Goal: Transaction & Acquisition: Purchase product/service

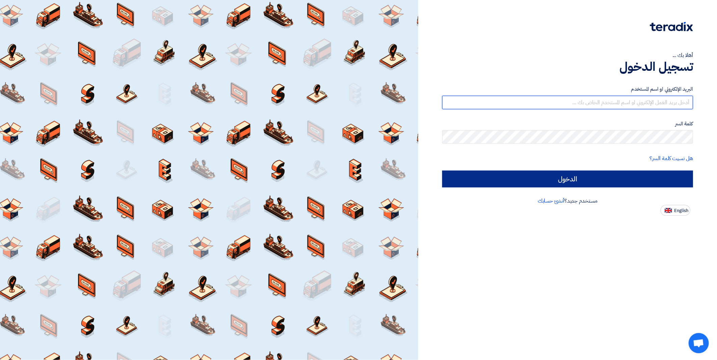
type input "[EMAIL_ADDRESS][DOMAIN_NAME]"
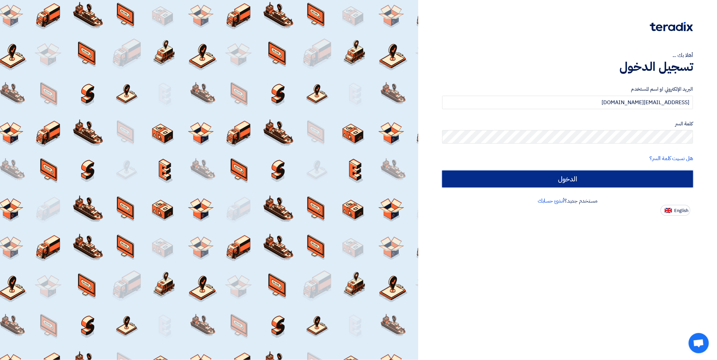
click at [569, 181] on input "الدخول" at bounding box center [567, 179] width 251 height 17
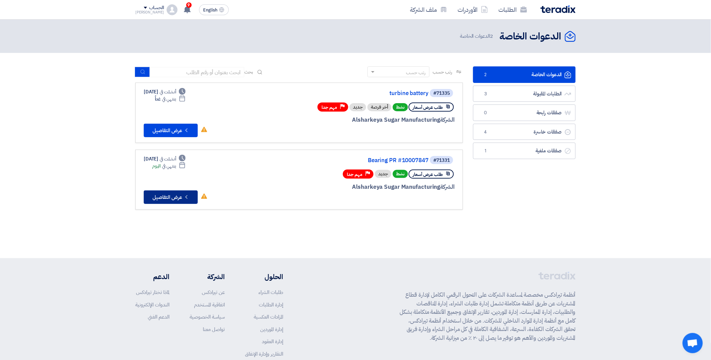
click at [177, 194] on button "Check details عرض التفاصيل" at bounding box center [171, 197] width 54 height 13
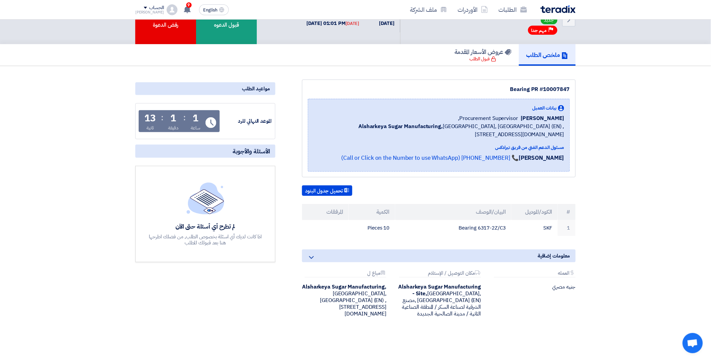
scroll to position [37, 0]
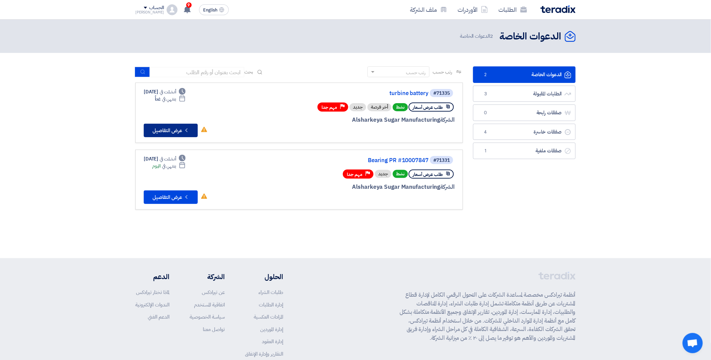
click at [172, 128] on button "Check details عرض التفاصيل" at bounding box center [171, 130] width 54 height 13
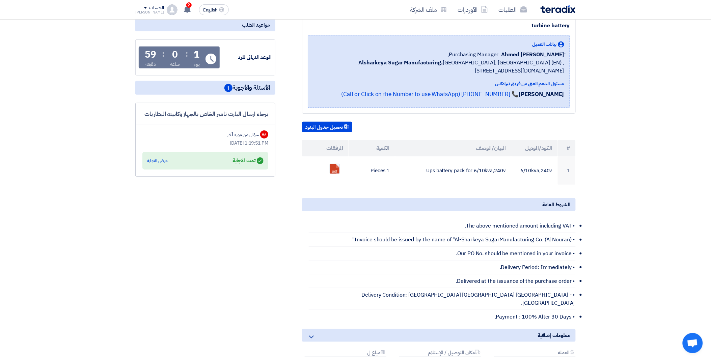
scroll to position [75, 0]
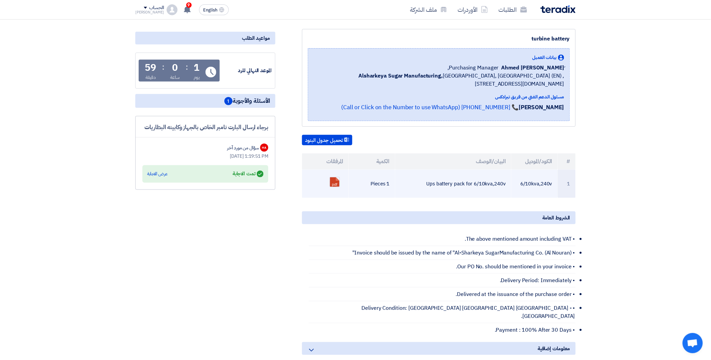
click at [345, 190] on td "pdf" at bounding box center [325, 184] width 47 height 28
click at [338, 182] on link at bounding box center [357, 197] width 54 height 40
click at [337, 182] on link at bounding box center [357, 197] width 54 height 40
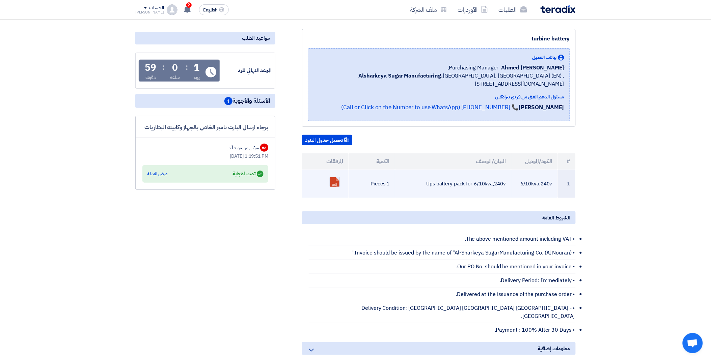
click at [337, 182] on link at bounding box center [357, 197] width 54 height 40
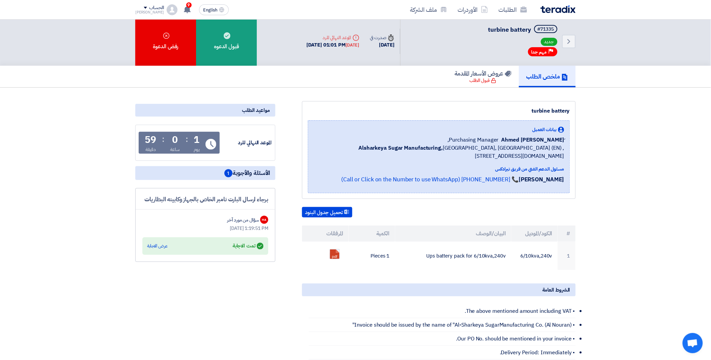
scroll to position [0, 0]
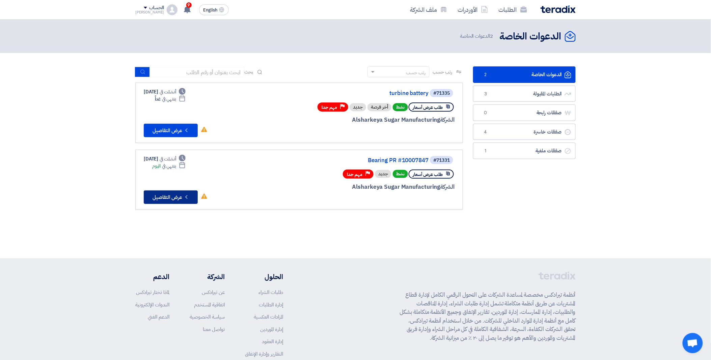
click at [171, 192] on button "Check details عرض التفاصيل" at bounding box center [171, 197] width 54 height 13
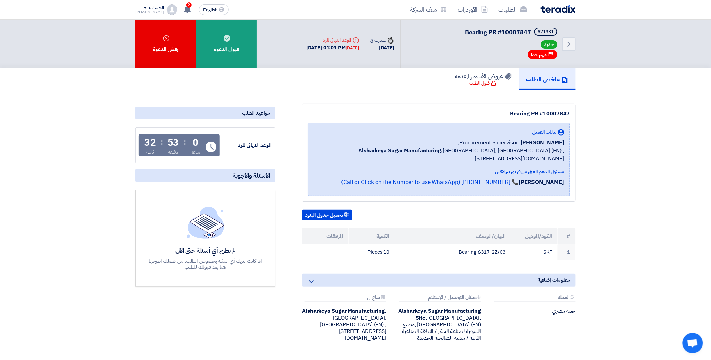
click at [391, 42] on icon "Time" at bounding box center [391, 40] width 7 height 7
click at [392, 40] on icon "Time" at bounding box center [391, 40] width 7 height 7
drag, startPoint x: 456, startPoint y: 250, endPoint x: 506, endPoint y: 250, distance: 50.3
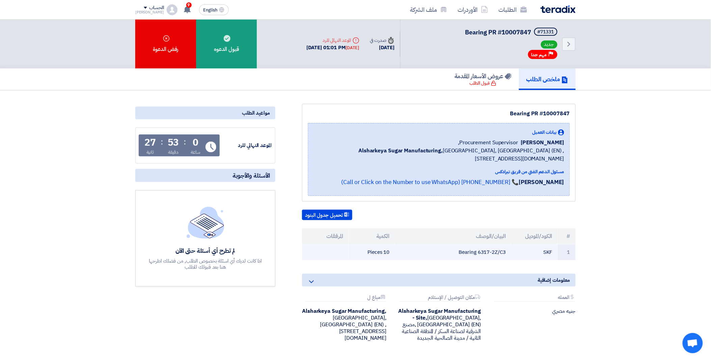
click at [506, 250] on td "Bearing 6317-2Z/C3" at bounding box center [453, 253] width 116 height 16
copy td "Bearing 6317-2Z/C3"
drag, startPoint x: 678, startPoint y: 218, endPoint x: 577, endPoint y: 248, distance: 105.4
click at [678, 218] on section "Bearing PR #10007847 بيانات العميل Ahmed Elgalad Procurement Supervisor, Alshar…" at bounding box center [355, 240] width 711 height 300
drag, startPoint x: 458, startPoint y: 252, endPoint x: 553, endPoint y: 250, distance: 94.5
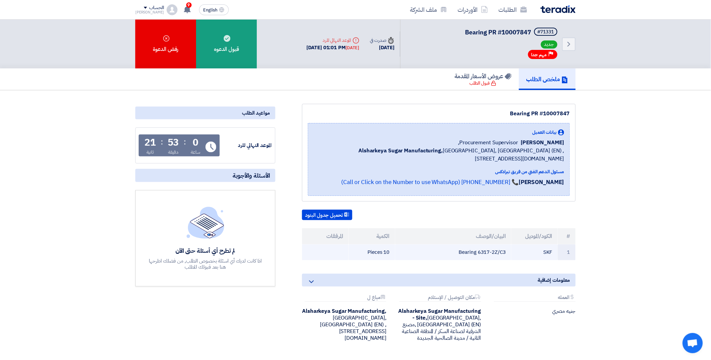
click at [553, 250] on tr "1 SKF Bearing 6317-2Z/C3 10 Pieces" at bounding box center [439, 253] width 274 height 16
copy tr "SKF Bearing 6317-2Z/C3"
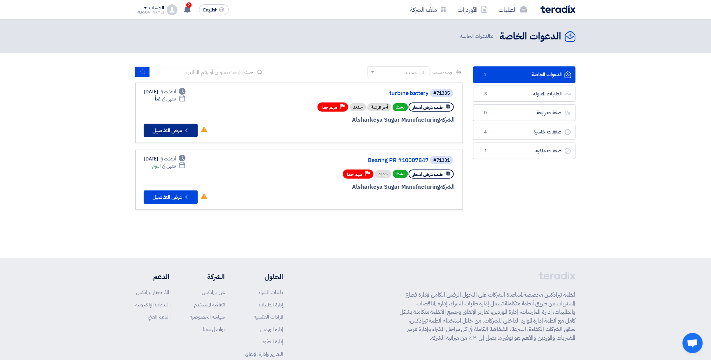
click at [171, 127] on button "Check details عرض التفاصيل" at bounding box center [171, 130] width 54 height 13
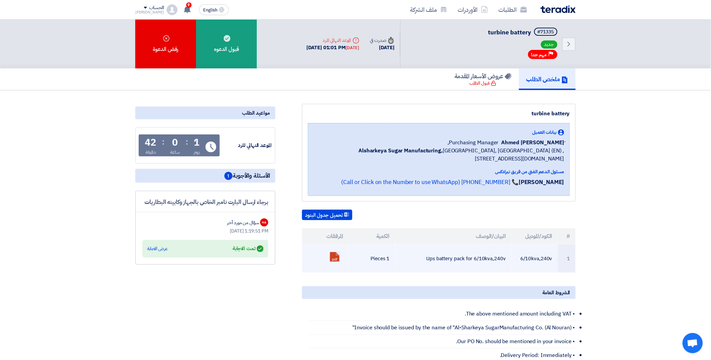
copy td "Ups battery pack for 6/10kva,240v"
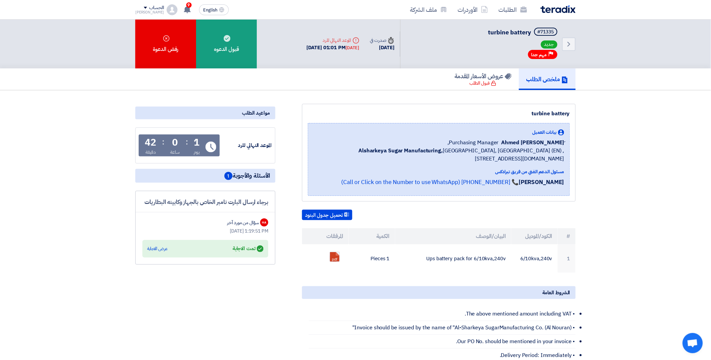
drag, startPoint x: 424, startPoint y: 259, endPoint x: 716, endPoint y: 241, distance: 292.5
click at [706, 246] on section "turbine battery بيانات العميل [PERSON_NAME] Purchasing Manager, Alsharkeya Suga…" at bounding box center [355, 311] width 711 height 443
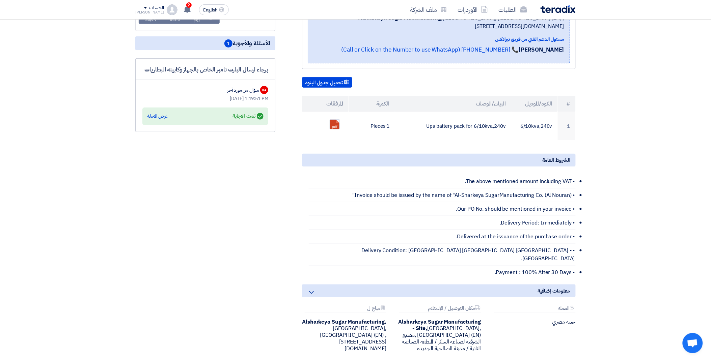
scroll to position [90, 0]
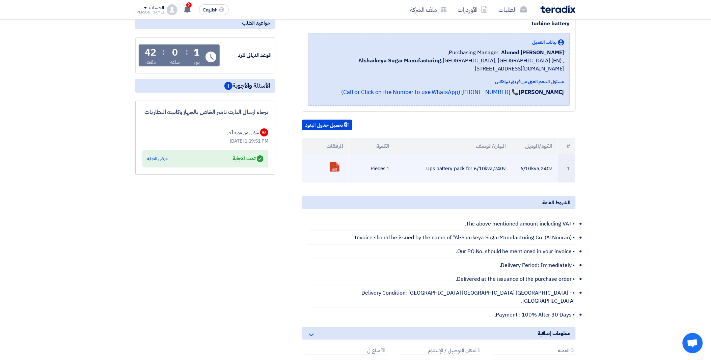
copy td "6/10kva,240v"
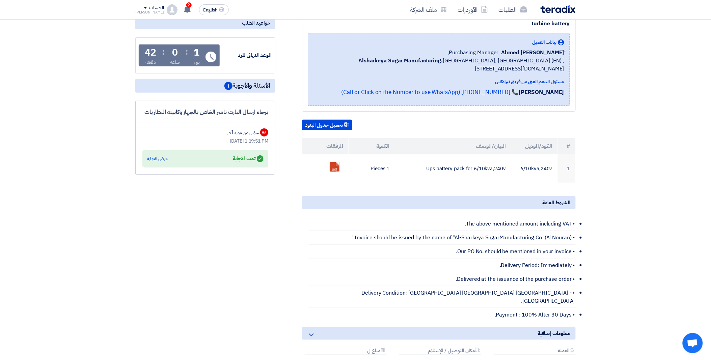
drag, startPoint x: 518, startPoint y: 166, endPoint x: 606, endPoint y: 163, distance: 88.5
click at [606, 163] on section "turbine battery بيانات العميل [PERSON_NAME] Purchasing Manager, Alsharkeya Suga…" at bounding box center [355, 221] width 711 height 443
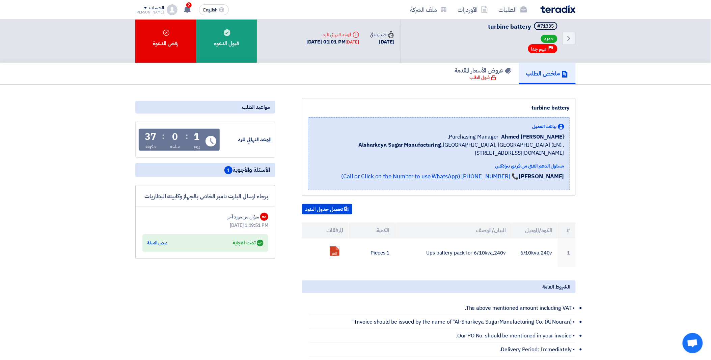
scroll to position [0, 0]
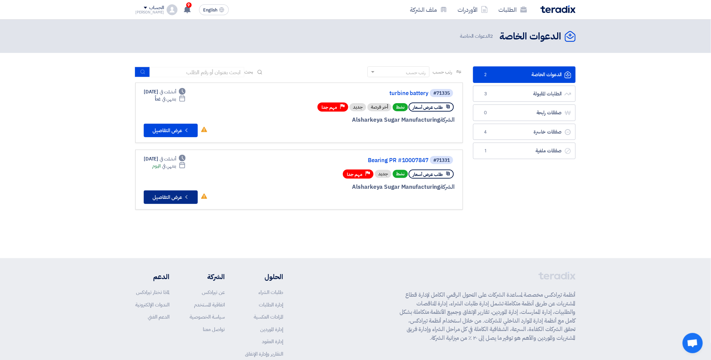
click at [173, 194] on button "Check details عرض التفاصيل" at bounding box center [171, 197] width 54 height 13
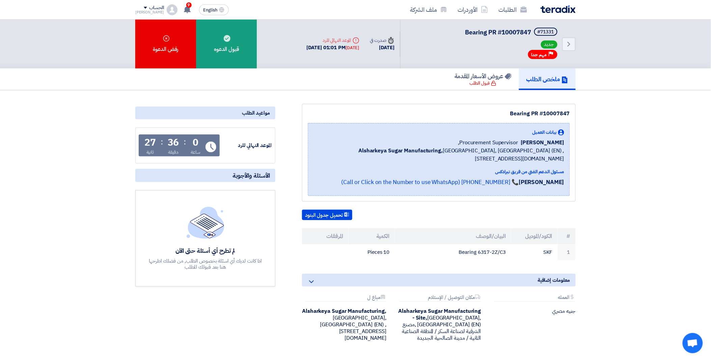
click at [392, 41] on icon "Time" at bounding box center [391, 40] width 7 height 7
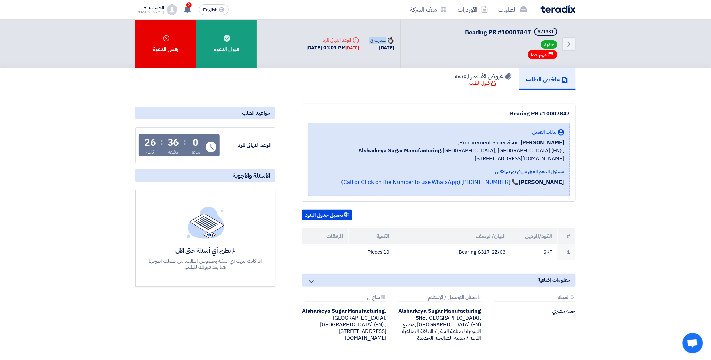
click at [392, 41] on icon "Time" at bounding box center [391, 40] width 7 height 7
click at [387, 44] on div "[DATE]" at bounding box center [382, 48] width 24 height 8
click at [378, 42] on div "Time صدرت في" at bounding box center [382, 40] width 24 height 7
drag, startPoint x: 369, startPoint y: 46, endPoint x: 390, endPoint y: 43, distance: 20.8
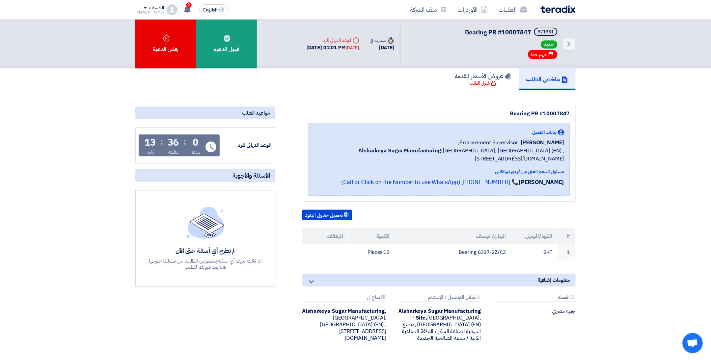
click at [390, 44] on div "[DATE]" at bounding box center [382, 48] width 24 height 8
click at [392, 40] on icon "Time" at bounding box center [391, 40] width 7 height 7
drag, startPoint x: 85, startPoint y: 260, endPoint x: 82, endPoint y: 255, distance: 6.2
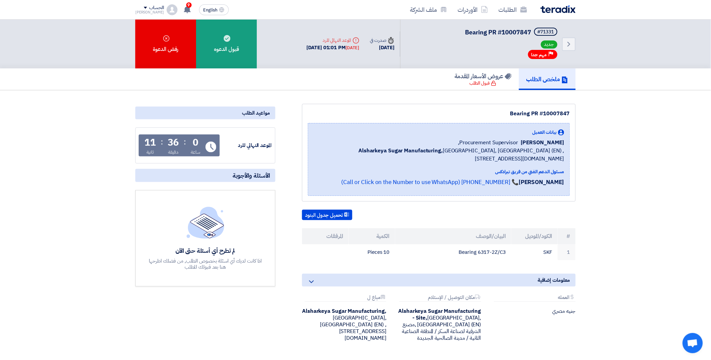
click at [84, 260] on section "Bearing PR #10007847 بيانات العميل Ahmed Elgalad Procurement Supervisor, Alshar…" at bounding box center [355, 240] width 711 height 300
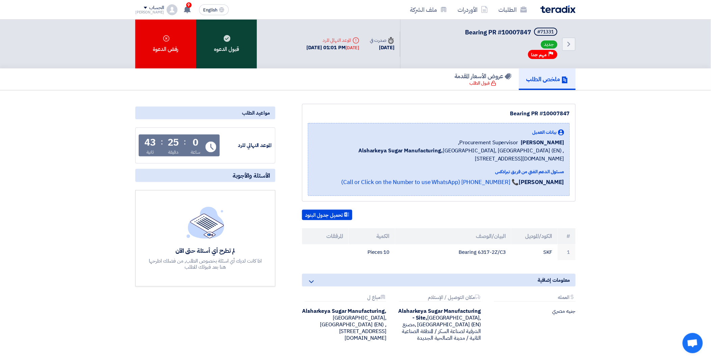
click at [224, 45] on div "قبول الدعوه" at bounding box center [226, 44] width 61 height 49
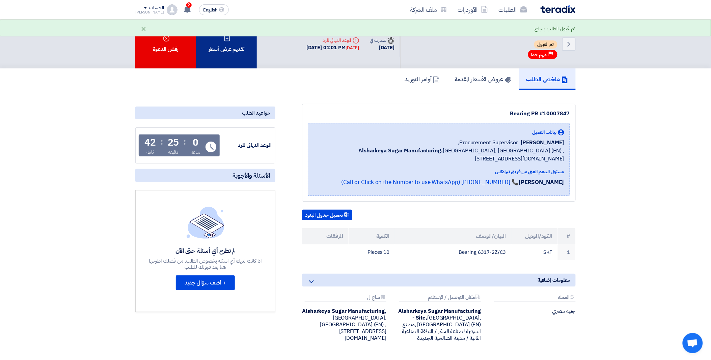
click at [220, 42] on div "تقديم عرض أسعار" at bounding box center [226, 44] width 61 height 49
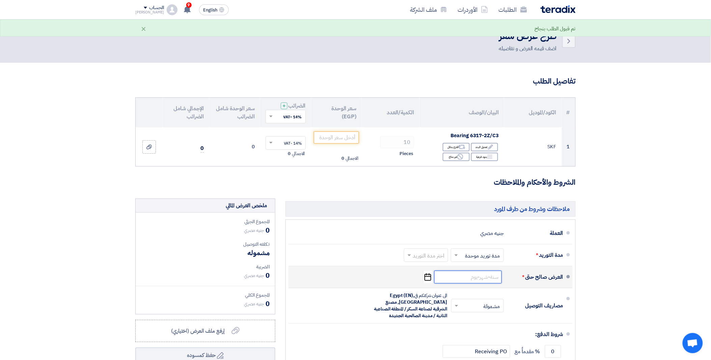
click at [463, 279] on input at bounding box center [467, 277] width 67 height 13
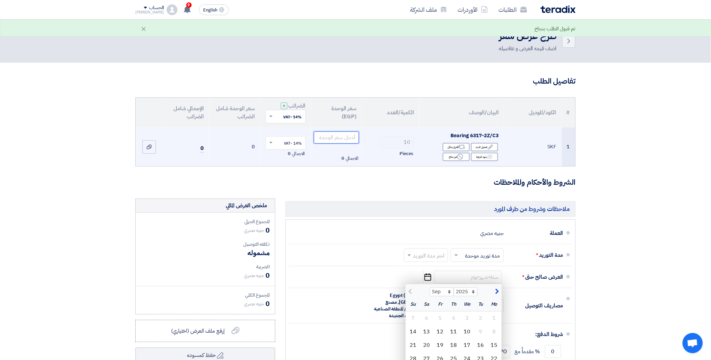
click at [345, 138] on input "number" at bounding box center [337, 138] width 46 height 12
paste input "4800"
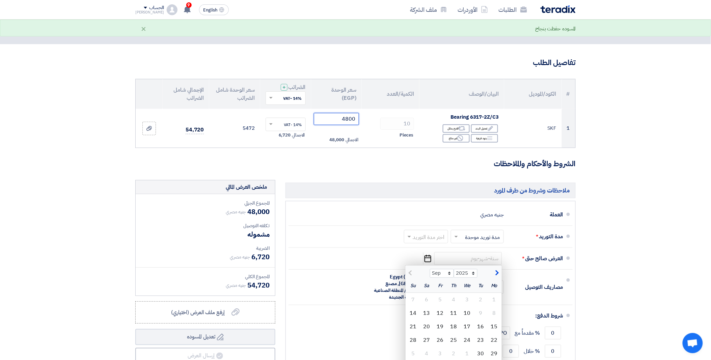
scroll to position [37, 0]
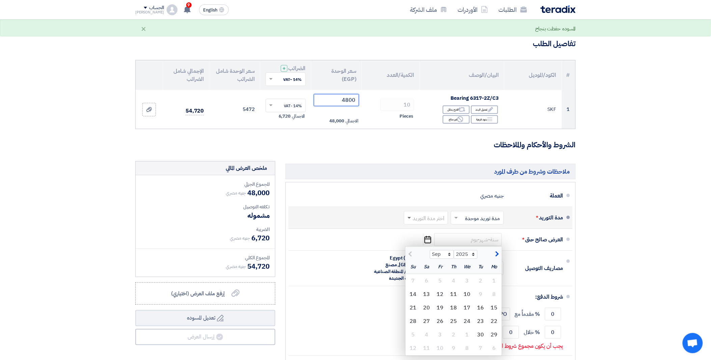
type input "4800"
click at [411, 218] on span at bounding box center [409, 218] width 3 height 2
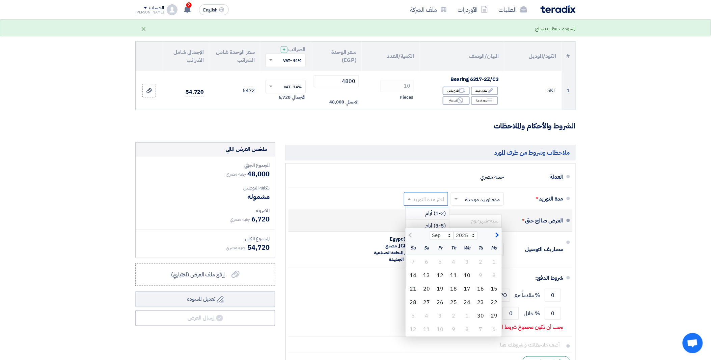
scroll to position [75, 0]
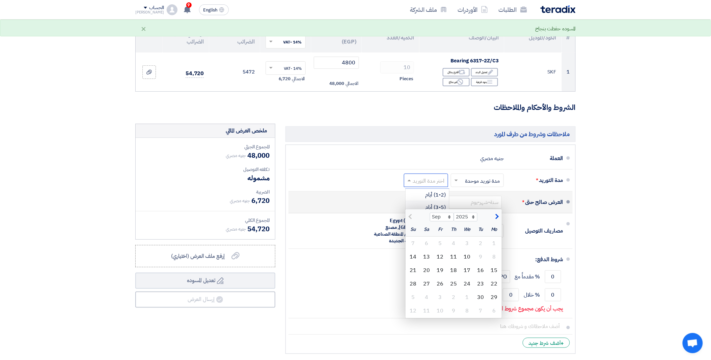
click at [496, 217] on span "button" at bounding box center [496, 216] width 4 height 7
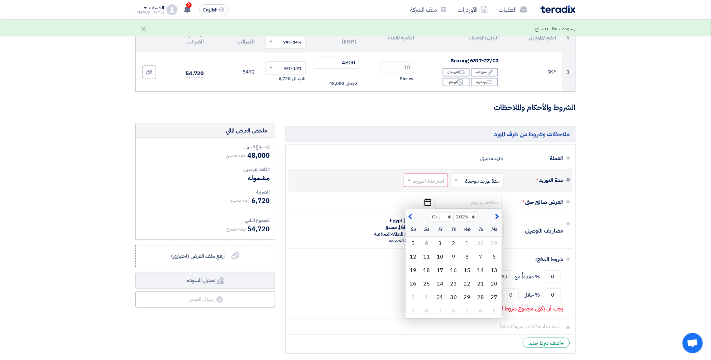
click at [403, 178] on div "اختر مدة التوريد × مدة توريد موحدة × اختر مدة التوريد" at bounding box center [453, 180] width 101 height 16
click at [407, 179] on span at bounding box center [408, 180] width 8 height 7
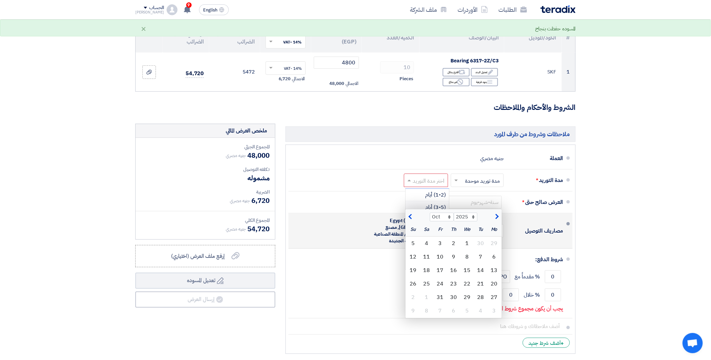
click at [347, 232] on div "مصاريف التوصيل × مشمولة × الى عنوان شركتكم في Egypt (EN), Cairo, مصنع الشرقية ل…" at bounding box center [428, 231] width 269 height 30
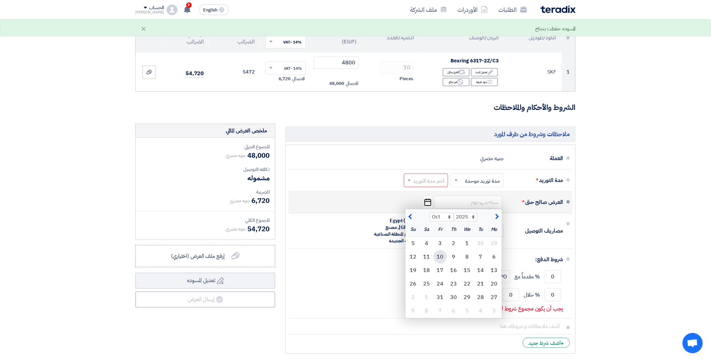
drag, startPoint x: 355, startPoint y: 285, endPoint x: 441, endPoint y: 254, distance: 90.6
click at [356, 285] on div "0 % مقدماً مع Receiving PO" at bounding box center [428, 277] width 269 height 18
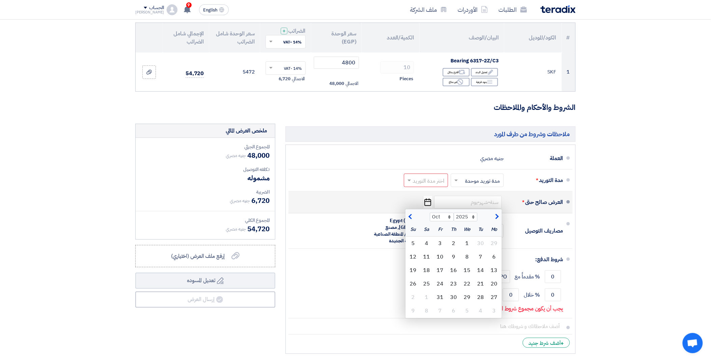
click at [496, 218] on span "button" at bounding box center [496, 216] width 4 height 7
click at [408, 214] on button "button" at bounding box center [411, 216] width 11 height 7
select select "11"
click at [458, 199] on input at bounding box center [467, 202] width 67 height 13
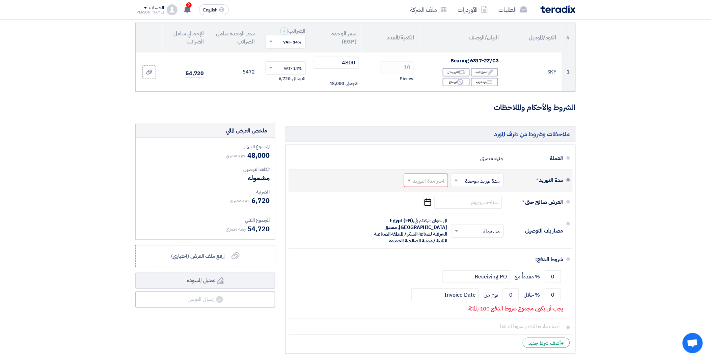
click at [435, 181] on input "text" at bounding box center [424, 181] width 41 height 10
click at [407, 183] on span at bounding box center [408, 180] width 8 height 7
click at [438, 235] on span "2-4 اسبوع" at bounding box center [434, 232] width 23 height 8
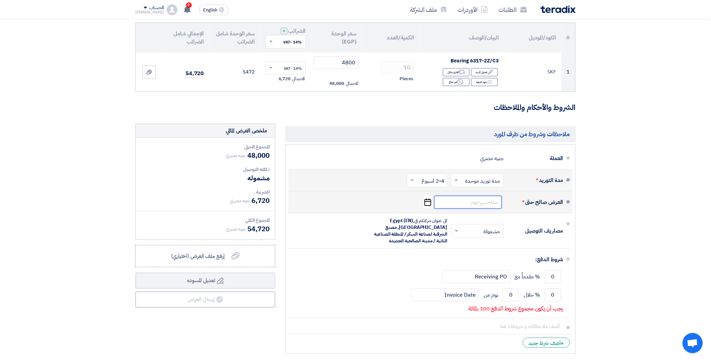
click at [448, 205] on input at bounding box center [467, 202] width 67 height 13
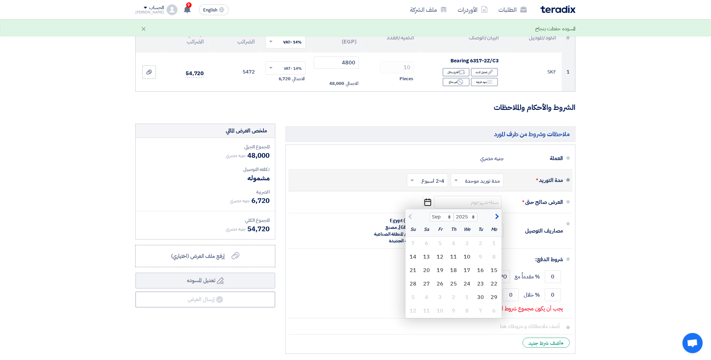
click at [392, 183] on div "مدة التوريد * اختر مدة التوريد × مدة توريد موحدة × اختر مدة التوريد × 2-4 اسبوع…" at bounding box center [428, 180] width 269 height 16
click at [470, 285] on div "24" at bounding box center [467, 283] width 13 height 13
type input "[DATE]"
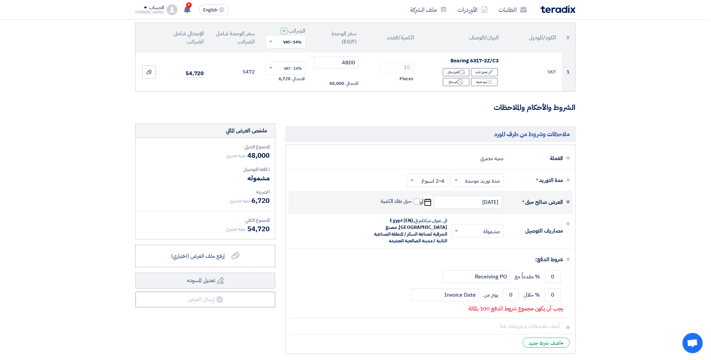
click at [656, 62] on section "تفاصيل الطلب # الكود/الموديل البيان/الوصف الكمية/العدد سعر الوحدة (EGP) الضرائب…" at bounding box center [355, 183] width 711 height 391
click at [210, 255] on span "إرفع ملف العرض (اختياري)" at bounding box center [198, 256] width 54 height 8
click at [0, 0] on input "إرفع ملف العرض (اختياري) إرفع ملف العرض (اختياري)" at bounding box center [0, 0] width 0 height 0
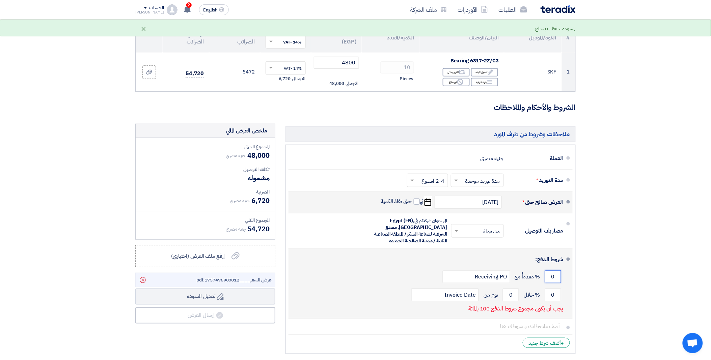
drag, startPoint x: 548, startPoint y: 278, endPoint x: 557, endPoint y: 277, distance: 9.1
click at [557, 277] on input "0" at bounding box center [553, 277] width 16 height 13
click at [549, 297] on input "0" at bounding box center [553, 295] width 16 height 13
drag, startPoint x: 555, startPoint y: 295, endPoint x: 537, endPoint y: 296, distance: 18.2
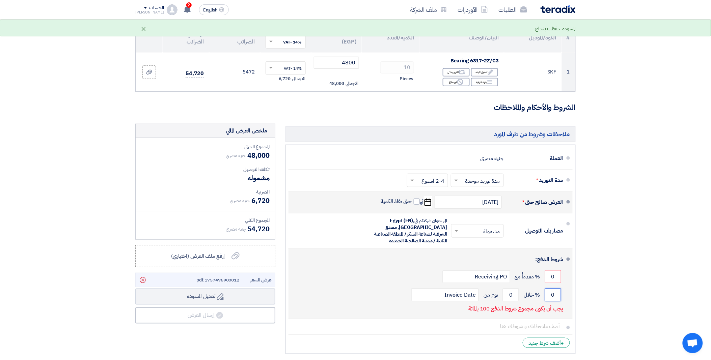
click at [537, 296] on div "0 % خلال 0 يوم من Invoice Date" at bounding box center [428, 295] width 269 height 18
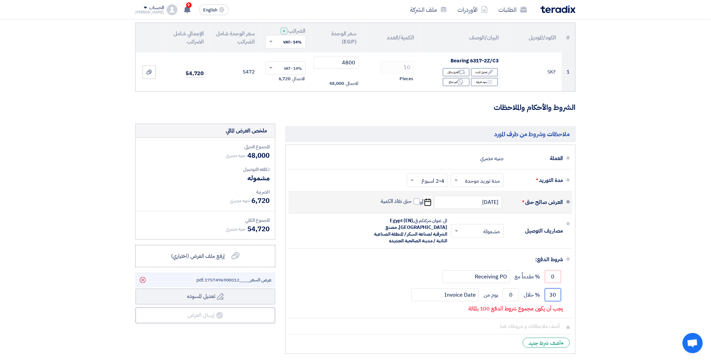
type input "30"
click at [609, 260] on section "تفاصيل الطلب # الكود/الموديل البيان/الوصف الكمية/العدد سعر الوحدة (EGP) الضرائب…" at bounding box center [355, 183] width 711 height 391
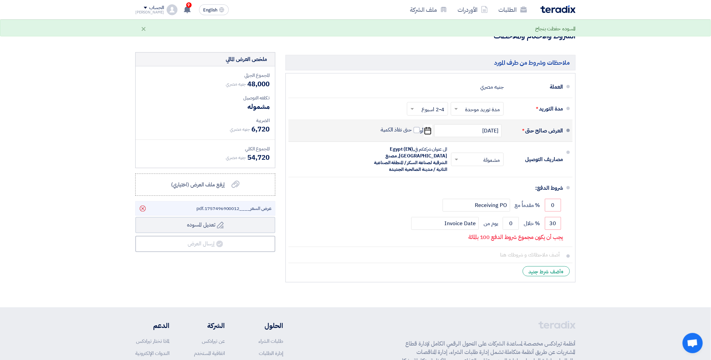
scroll to position [150, 0]
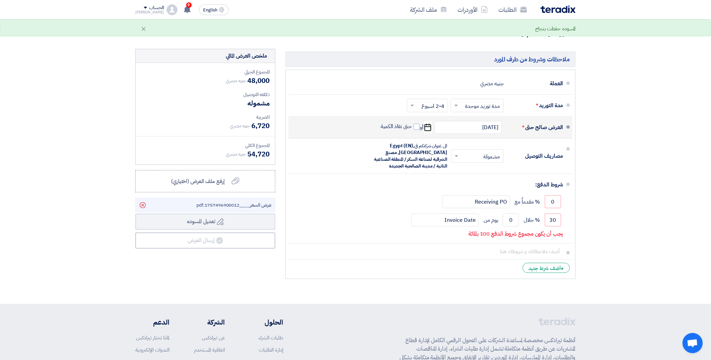
click at [597, 207] on section "تفاصيل الطلب # الكود/الموديل البيان/الوصف الكمية/العدد سعر الوحدة (EGP) الضرائب…" at bounding box center [355, 108] width 711 height 391
click at [632, 212] on section "تفاصيل الطلب # الكود/الموديل البيان/الوصف الكمية/العدد سعر الوحدة (EGP) الضرائب…" at bounding box center [355, 108] width 711 height 391
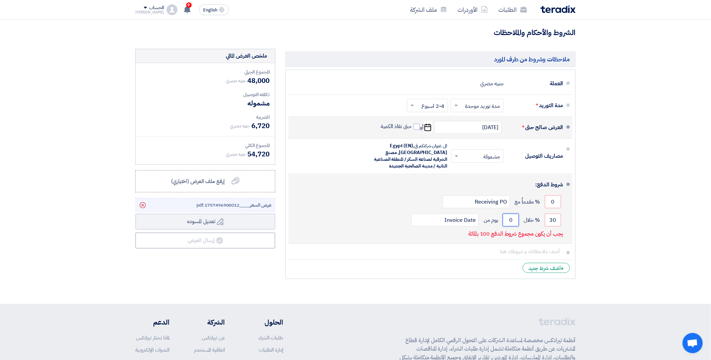
drag, startPoint x: 512, startPoint y: 224, endPoint x: 505, endPoint y: 223, distance: 6.4
click at [505, 223] on input "0" at bounding box center [511, 220] width 16 height 13
type input "30"
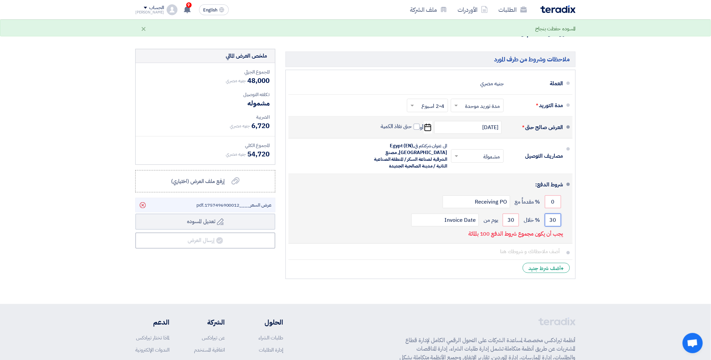
drag, startPoint x: 547, startPoint y: 220, endPoint x: 569, endPoint y: 220, distance: 21.6
click at [569, 220] on li "شروط الدفع: 0 % مقدماً مع Receiving PO 30 % خلال 30 Invoice Date" at bounding box center [430, 209] width 284 height 70
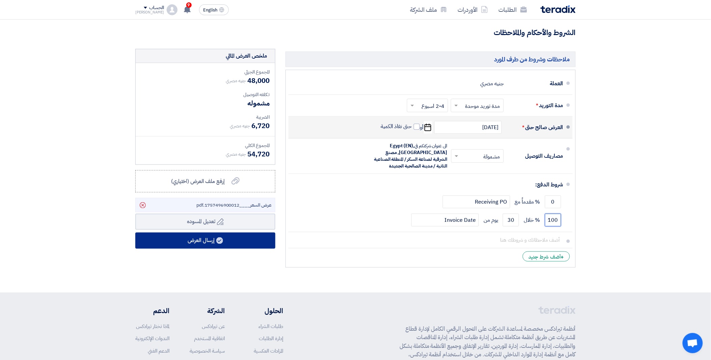
type input "100"
click at [241, 244] on button "إرسال العرض" at bounding box center [205, 241] width 140 height 16
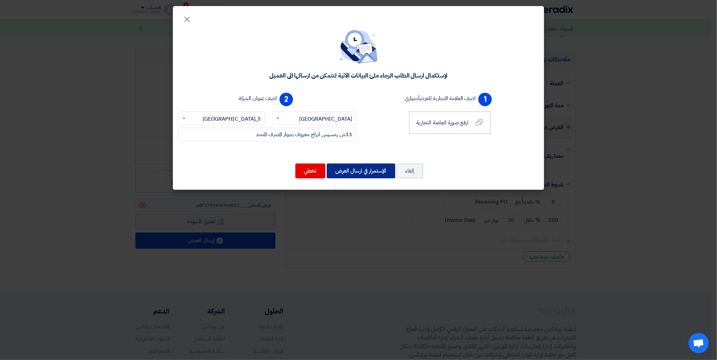
click at [360, 169] on button "الإستمرار في ارسال العرض" at bounding box center [361, 171] width 68 height 15
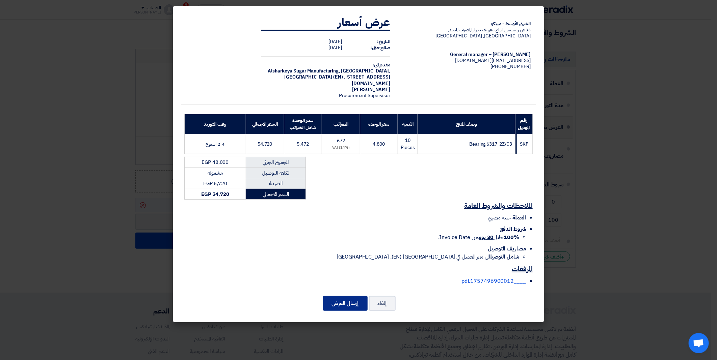
click at [344, 306] on button "إرسال العرض" at bounding box center [345, 303] width 45 height 15
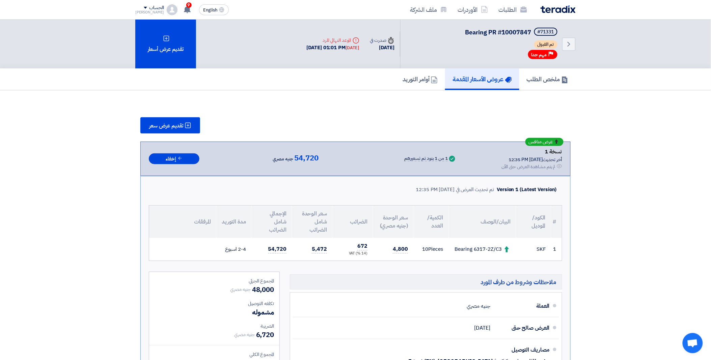
click at [548, 133] on div "تقديم عرض سعر عرض منافس نسخة 1 أخر تحديث 10 Sep 2025, 12:35 PM Offer is Seen لم…" at bounding box center [355, 279] width 440 height 324
click at [598, 138] on section "تقديم عرض سعر عرض منافس نسخة 1 أخر تحديث 10 Sep 2025, 12:35 PM Offer is Seen لم…" at bounding box center [355, 279] width 711 height 378
click at [521, 7] on icon at bounding box center [523, 9] width 7 height 7
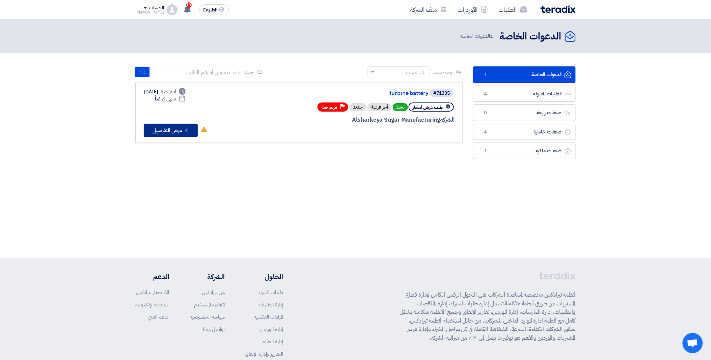
click at [176, 133] on button "Check details عرض التفاصيل" at bounding box center [171, 130] width 54 height 13
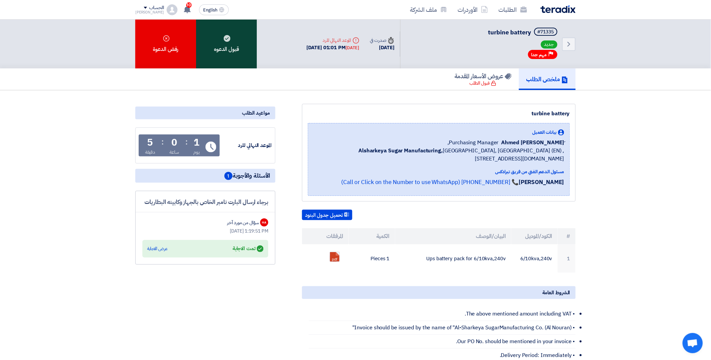
click at [230, 41] on div "قبول الدعوه" at bounding box center [226, 44] width 61 height 49
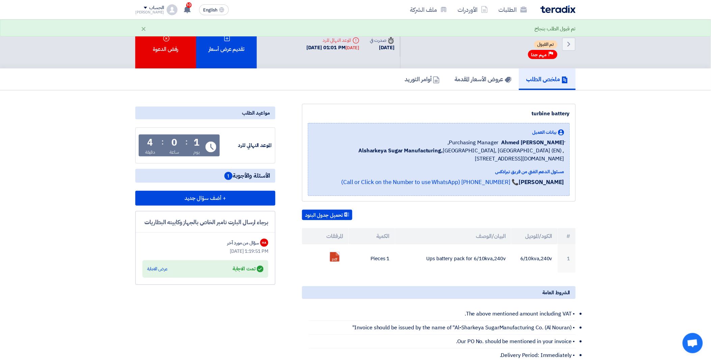
click at [230, 41] on div "تقديم عرض أسعار" at bounding box center [226, 44] width 61 height 49
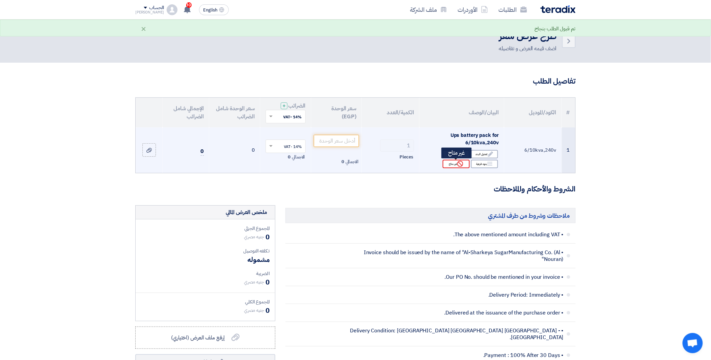
click at [459, 164] on icon "Reject" at bounding box center [460, 164] width 6 height 6
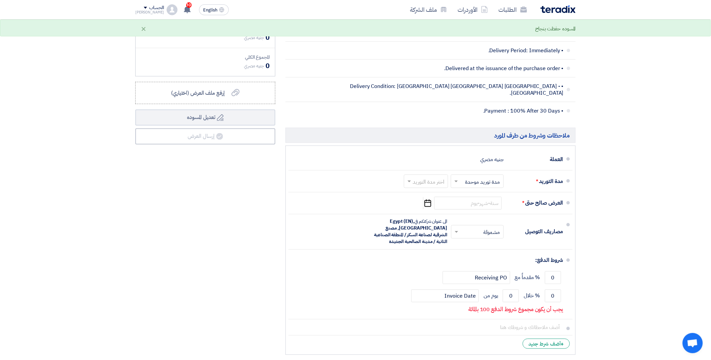
scroll to position [262, 0]
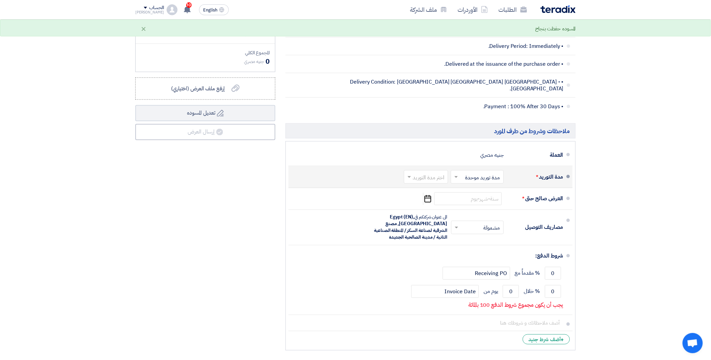
click at [410, 174] on span at bounding box center [408, 177] width 8 height 7
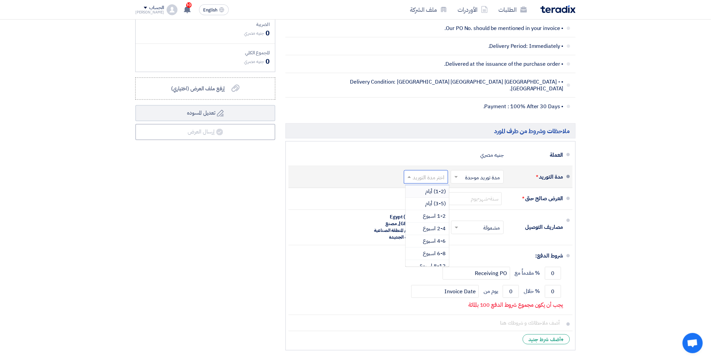
click at [377, 169] on div "مدة التوريد * اختر مدة التوريد × مدة توريد موحدة × اختر مدة التوريد (1-2) أيام …" at bounding box center [428, 177] width 269 height 16
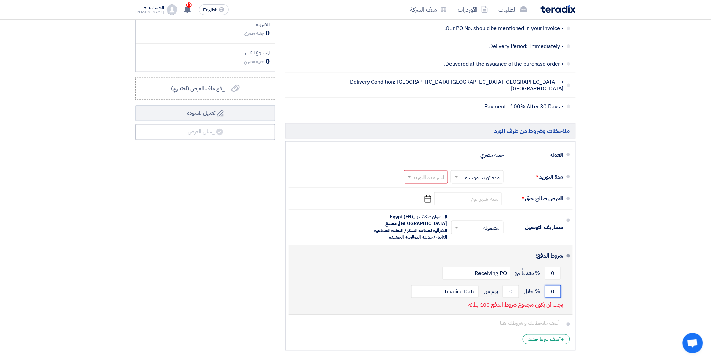
drag, startPoint x: 549, startPoint y: 287, endPoint x: 567, endPoint y: 290, distance: 18.4
click at [567, 290] on li "شروط الدفع: 0 % مقدماً مع Receiving PO 0 % خلال 0 Invoice Date" at bounding box center [430, 281] width 284 height 70
type input "100"
drag, startPoint x: 508, startPoint y: 288, endPoint x: 514, endPoint y: 287, distance: 5.9
click at [514, 287] on input "0" at bounding box center [511, 291] width 16 height 13
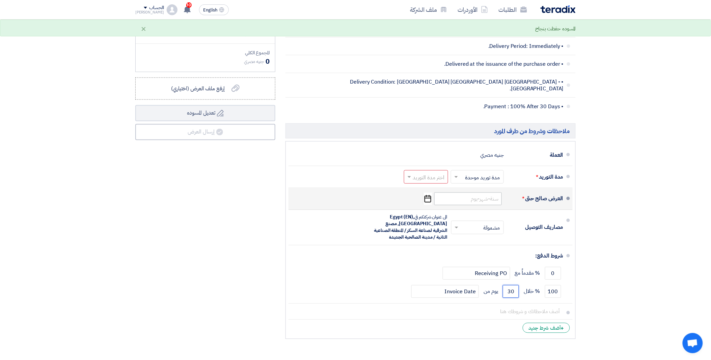
type input "30"
click at [458, 193] on input at bounding box center [467, 199] width 67 height 13
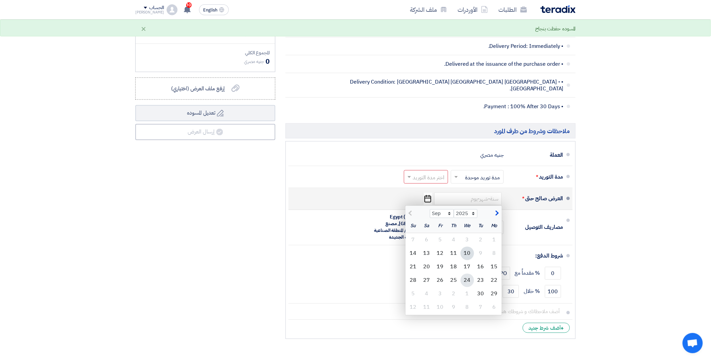
click at [466, 274] on div "24" at bounding box center [467, 280] width 13 height 13
type input "[DATE]"
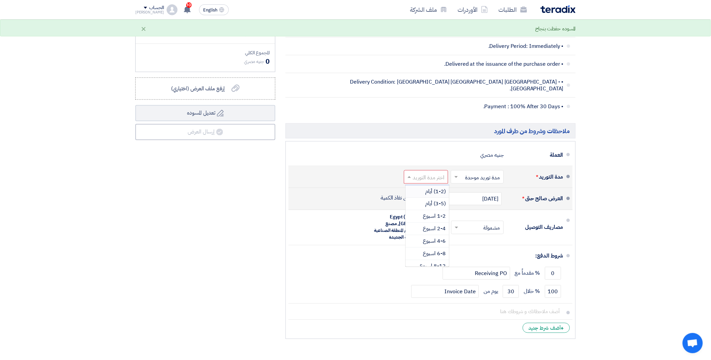
click at [409, 174] on span at bounding box center [408, 177] width 8 height 7
click at [426, 216] on div "1-2 اسبوع" at bounding box center [428, 217] width 44 height 12
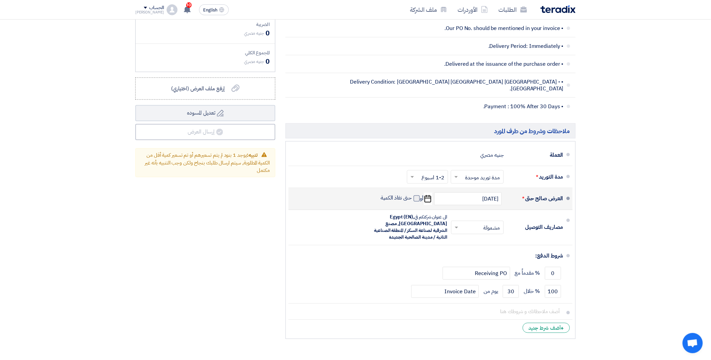
click at [412, 195] on label "حتى نفاذ الكمية" at bounding box center [400, 198] width 39 height 7
click at [412, 195] on input "حتى نفاذ الكمية" at bounding box center [396, 201] width 32 height 13
checkbox input "true"
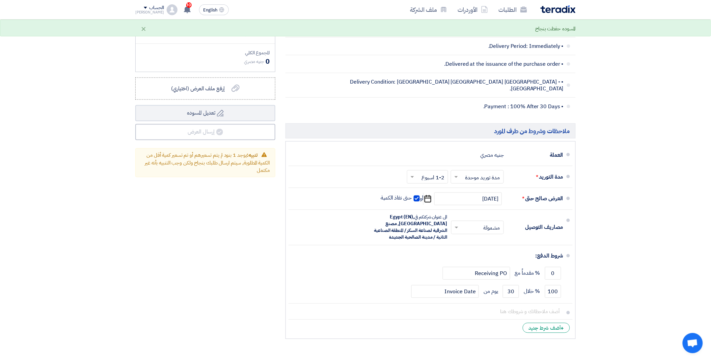
click at [246, 246] on div "ملخص العرض المالي المجموع الجزئي جنيه مصري 0 تكلفه التوصيل" at bounding box center [205, 149] width 150 height 387
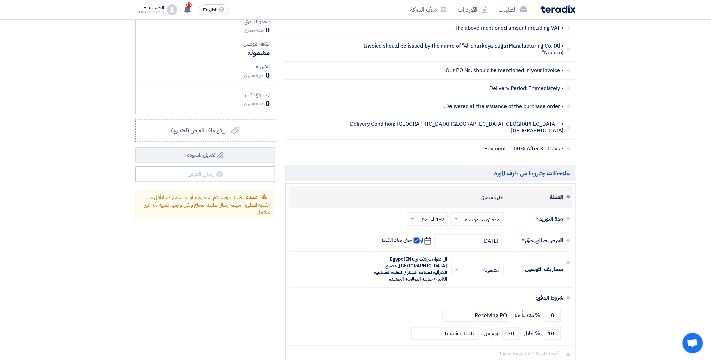
scroll to position [225, 0]
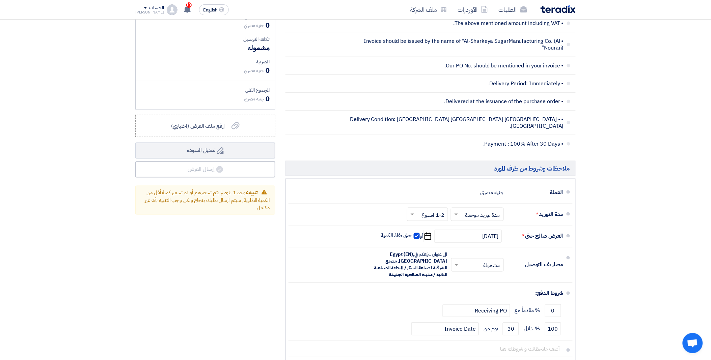
click at [410, 211] on span at bounding box center [411, 214] width 8 height 7
drag, startPoint x: 421, startPoint y: 208, endPoint x: 459, endPoint y: 210, distance: 38.2
click at [459, 210] on div "اختر مدة التوريد × مدة توريد موحدة × اختر مدة التوريد × 1-2 اسبوع × (1-2) أيام" at bounding box center [455, 215] width 98 height 16
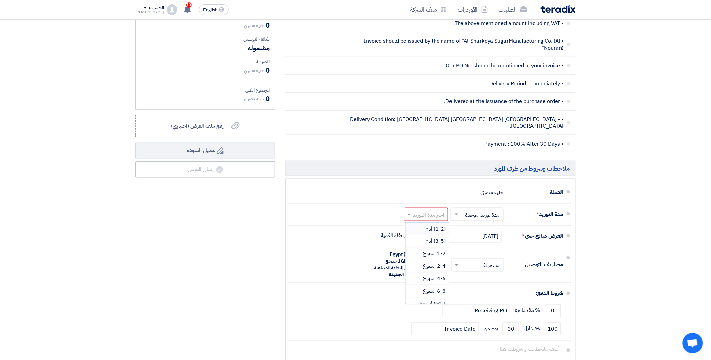
click at [389, 207] on div "مدة التوريد * اختر مدة التوريد × مدة توريد موحدة × اختر مدة التوريد (1-2) أيام …" at bounding box center [428, 215] width 269 height 16
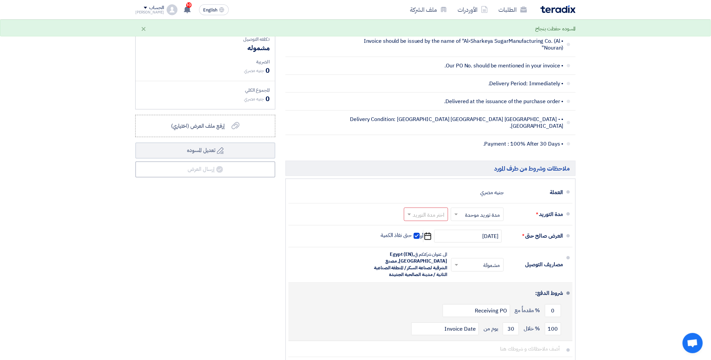
click at [323, 292] on div "شروط الدفع:" at bounding box center [431, 294] width 264 height 16
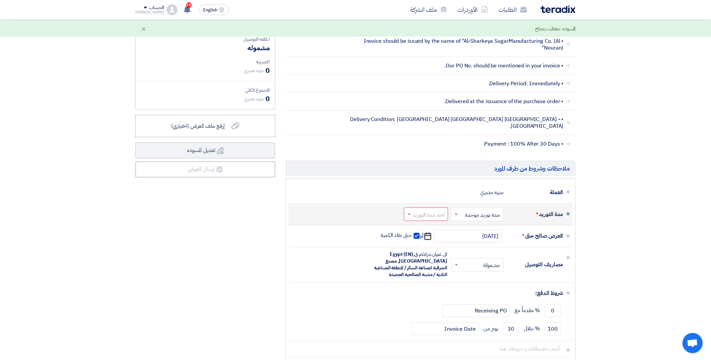
click at [454, 211] on span at bounding box center [455, 214] width 8 height 7
click at [649, 225] on section "تفاصيل الطلب # الكود/الموديل البيان/الوصف الكمية/العدد سعر الوحدة (EGP) الضرائب…" at bounding box center [355, 120] width 711 height 564
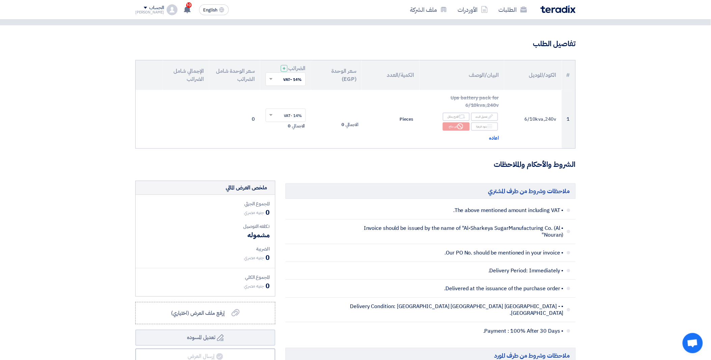
scroll to position [0, 0]
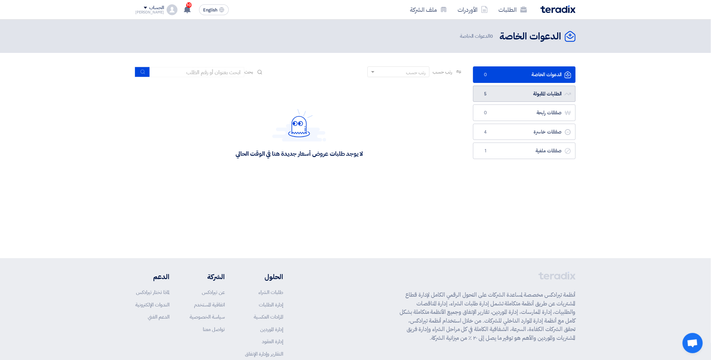
click at [497, 88] on link "الطلبات المقبولة الطلبات المقبولة 5" at bounding box center [524, 94] width 103 height 17
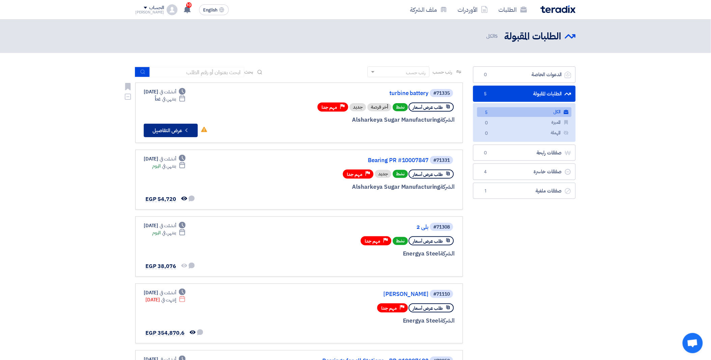
click at [175, 136] on button "Check details عرض التفاصيل" at bounding box center [171, 130] width 54 height 13
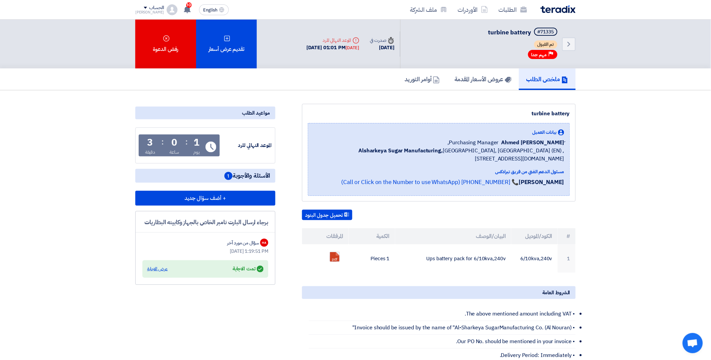
click at [154, 269] on div "عرض الاجابة" at bounding box center [157, 269] width 21 height 7
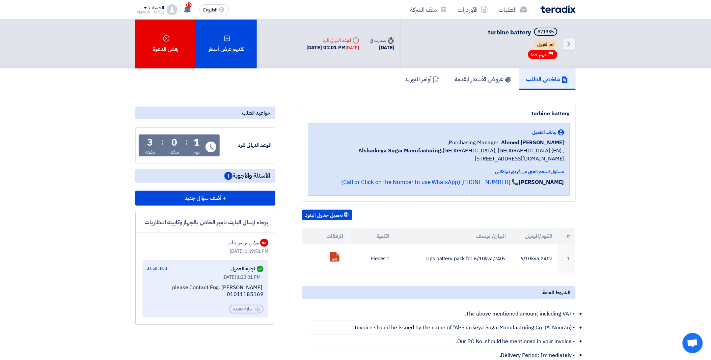
click at [248, 284] on div "please Contact Eng. [PERSON_NAME] 01011185169" at bounding box center [205, 291] width 116 height 14
click at [257, 274] on div "[DATE] 1:23:01 PM -" at bounding box center [205, 277] width 116 height 7
click at [263, 266] on use at bounding box center [260, 269] width 7 height 7
click at [243, 274] on div "[DATE] 1:23:01 PM -" at bounding box center [205, 277] width 116 height 7
click at [75, 292] on section "turbine battery بيانات العميل [PERSON_NAME] Purchasing Manager, Alsharkeya Suga…" at bounding box center [355, 311] width 711 height 443
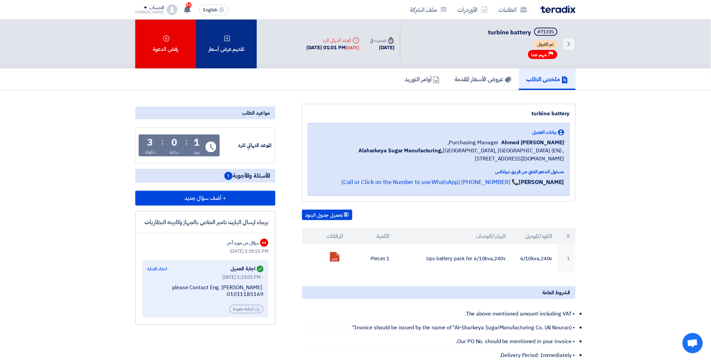
click at [228, 56] on div "تقديم عرض أسعار" at bounding box center [226, 44] width 61 height 49
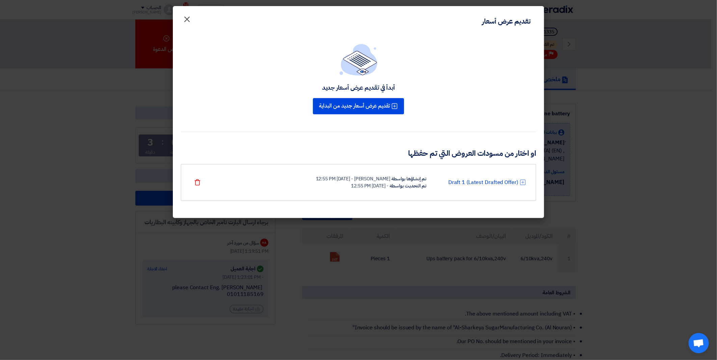
click at [187, 22] on span "×" at bounding box center [187, 19] width 8 height 20
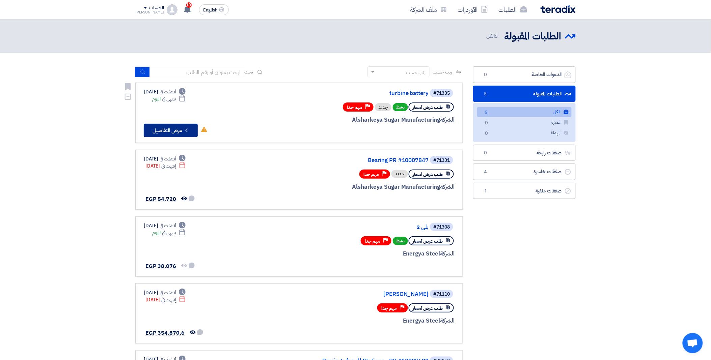
click at [173, 130] on button "Check details عرض التفاصيل" at bounding box center [171, 130] width 54 height 13
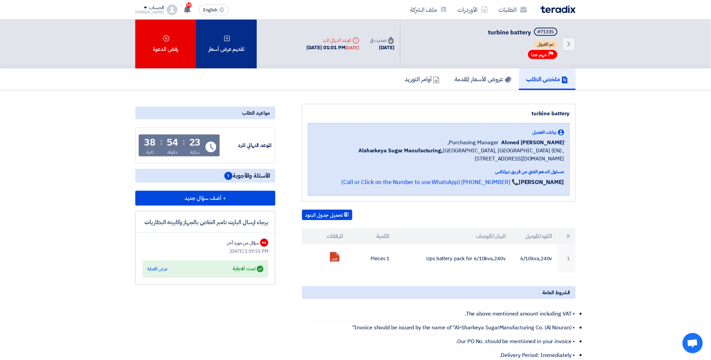
click at [232, 40] on div "تقديم عرض أسعار" at bounding box center [226, 44] width 61 height 49
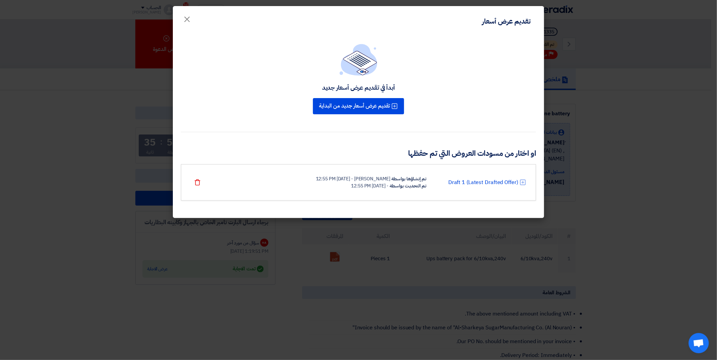
click at [316, 186] on div "تم التحديث بواسطة - [DATE] 12:55 PM" at bounding box center [371, 186] width 110 height 7
click at [480, 190] on div "Draft 1 (Latest Drafted Offer) تم إنشاؤها بواسطة [PERSON_NAME] - [DATE] 12:55 P…" at bounding box center [358, 182] width 355 height 36
click at [480, 188] on div "Draft 1 (Latest Drafted Offer) تم إنشاؤها بواسطة [PERSON_NAME] - [DATE] 12:55 P…" at bounding box center [358, 182] width 335 height 14
click at [478, 186] on link "Draft 1 (Latest Drafted Offer)" at bounding box center [483, 182] width 70 height 8
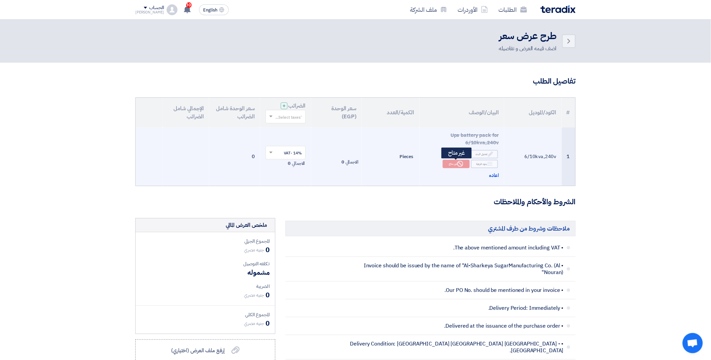
click at [453, 165] on div "Reject غير متاح" at bounding box center [456, 164] width 27 height 8
click at [455, 154] on div "Alternative اقترح بدائل" at bounding box center [456, 154] width 27 height 8
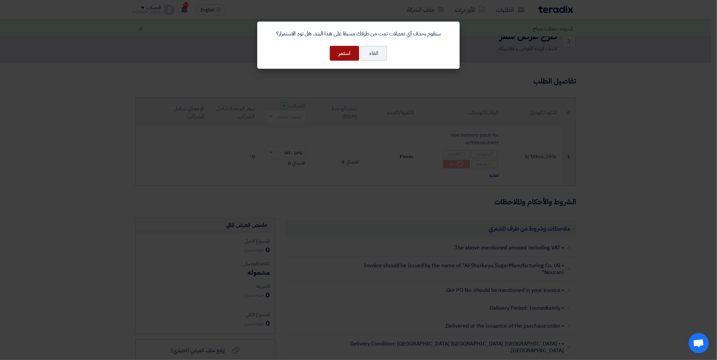
click at [349, 51] on button "استمر" at bounding box center [344, 53] width 29 height 15
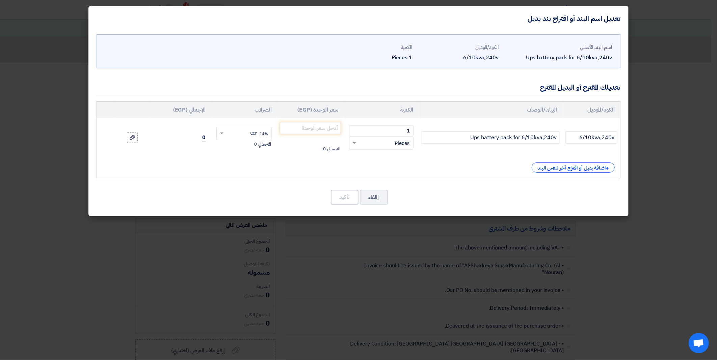
click at [358, 249] on modal-container "تعديل اسم البند أو اقتراح بند بديل اسم البند الأصلي Ups battery pack for 6/10kv…" at bounding box center [358, 180] width 717 height 360
click at [372, 200] on button "إالغاء" at bounding box center [374, 197] width 28 height 15
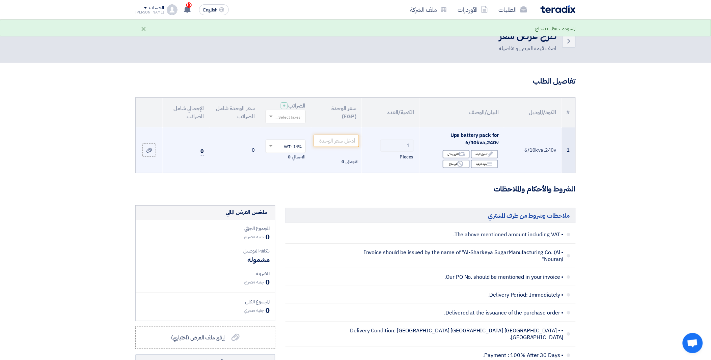
click at [460, 169] on div "Edit تعديل البند Alternative اقترح بدائل Breakdown بنود فرعية Reject" at bounding box center [462, 159] width 74 height 20
click at [459, 166] on use at bounding box center [460, 164] width 6 height 6
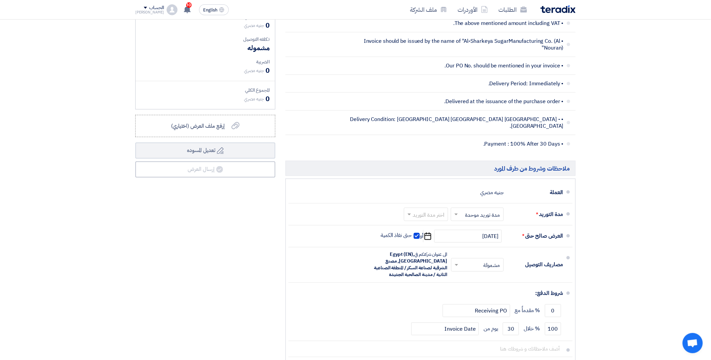
scroll to position [262, 0]
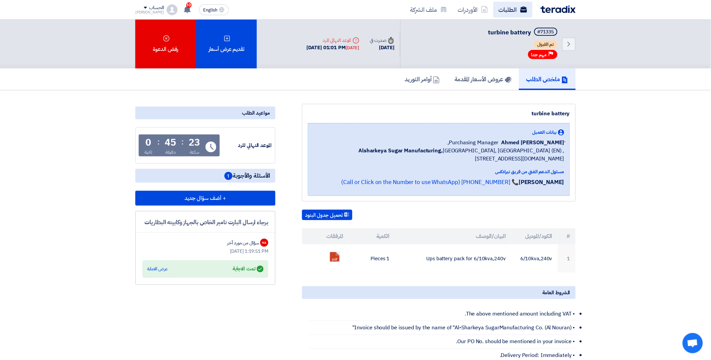
click at [519, 12] on link "الطلبات" at bounding box center [512, 10] width 39 height 16
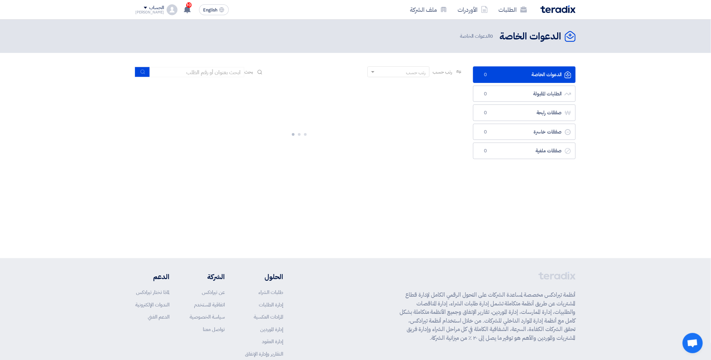
click at [525, 80] on link "الدعوات الخاصة الدعوات الخاصة 0" at bounding box center [524, 74] width 103 height 17
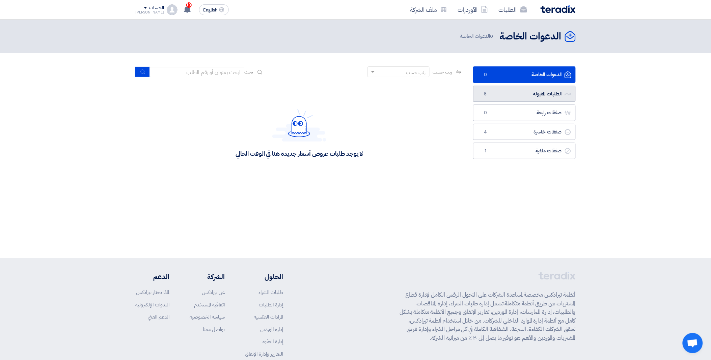
click at [515, 96] on link "الطلبات المقبولة الطلبات المقبولة 5" at bounding box center [524, 94] width 103 height 17
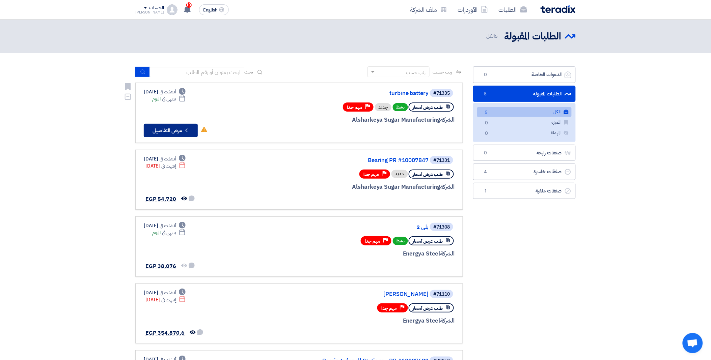
click at [180, 129] on button "Check details عرض التفاصيل" at bounding box center [171, 130] width 54 height 13
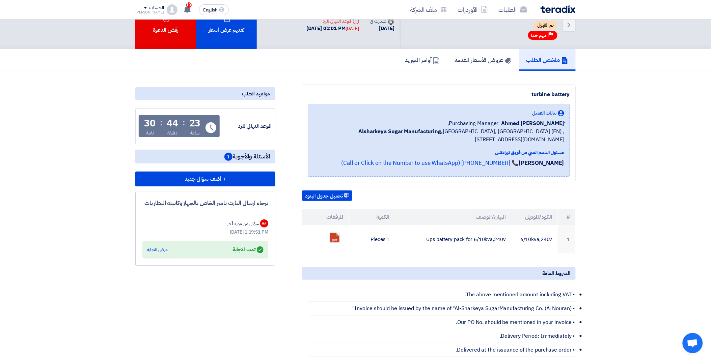
scroll to position [19, 0]
click at [194, 250] on div "Answered تمت الاجابة عرض الاجابة" at bounding box center [205, 250] width 116 height 9
click at [157, 247] on div "عرض الاجابة" at bounding box center [157, 250] width 21 height 7
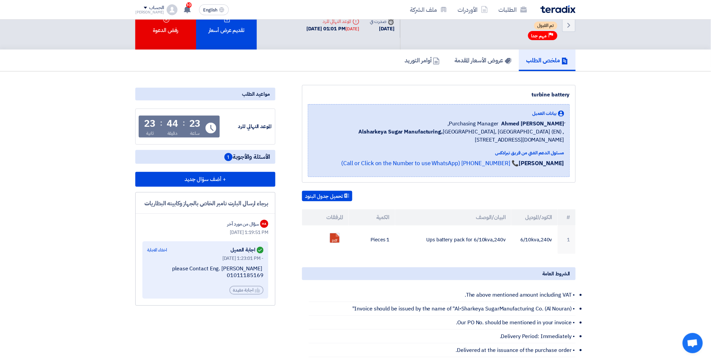
click at [260, 255] on div "[DATE] 1:23:01 PM -" at bounding box center [205, 258] width 116 height 7
click at [261, 249] on use at bounding box center [260, 250] width 7 height 7
click at [257, 248] on icon "Answered" at bounding box center [260, 250] width 7 height 7
click at [229, 256] on div "[DATE] 1:23:01 PM -" at bounding box center [205, 258] width 116 height 7
click at [218, 268] on div "please Contact Eng. [PERSON_NAME] 01011185169" at bounding box center [205, 273] width 116 height 14
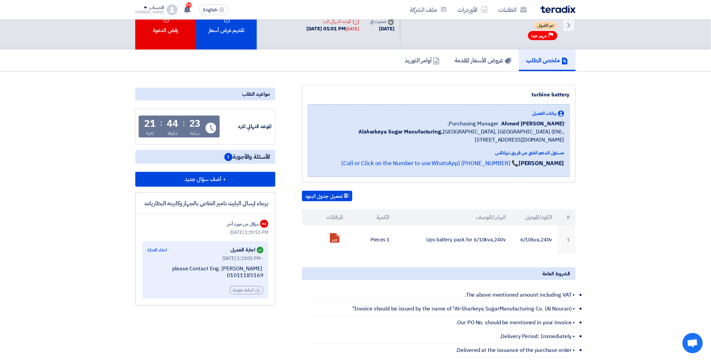
click at [217, 282] on div "[DATE] 1:23:01 PM - please Contact Eng. [PERSON_NAME] 01011185169 Helpful اجابة…" at bounding box center [205, 275] width 116 height 40
click at [203, 322] on div "مواعيد الطلب الموعد النهائي للرد Time Remaining 23 ساعة : 44 دقيقة : 19 ثانية ا…" at bounding box center [205, 283] width 150 height 397
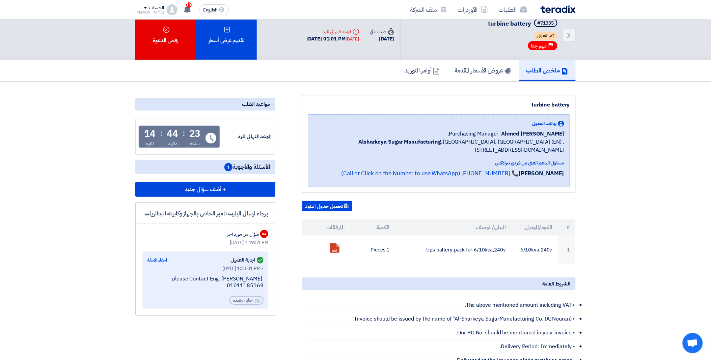
scroll to position [0, 0]
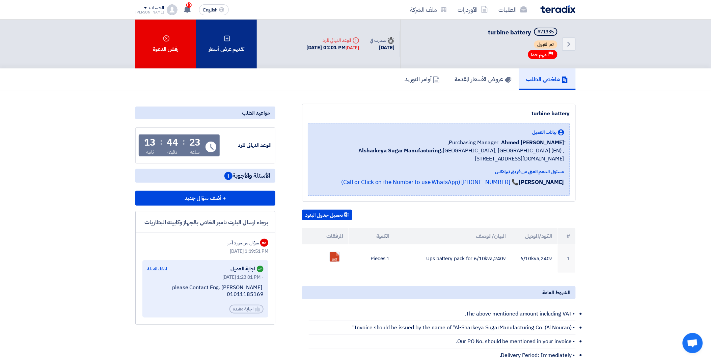
click at [229, 43] on div "تقديم عرض أسعار" at bounding box center [226, 44] width 61 height 49
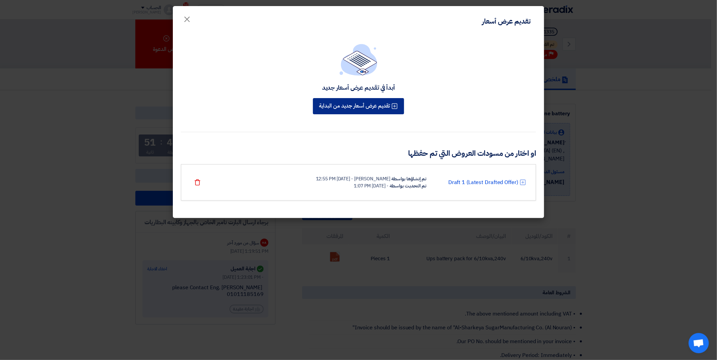
click at [362, 106] on button "تقديم عرض أسعار جديد من البداية" at bounding box center [358, 106] width 91 height 16
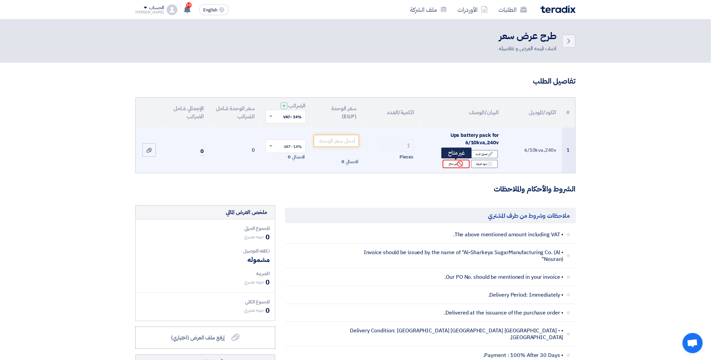
click at [456, 166] on div "Reject غير متاح" at bounding box center [456, 164] width 27 height 8
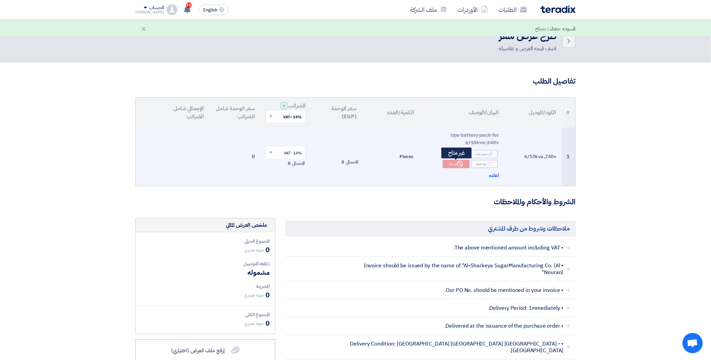
click at [456, 166] on div "Reject غير متاح" at bounding box center [456, 164] width 27 height 8
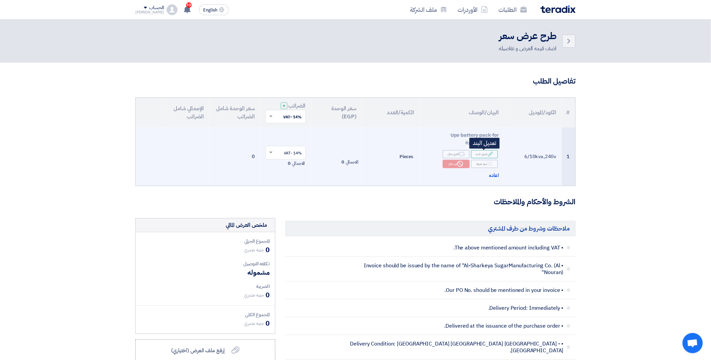
click at [481, 156] on div "Edit تعديل البند" at bounding box center [484, 154] width 27 height 8
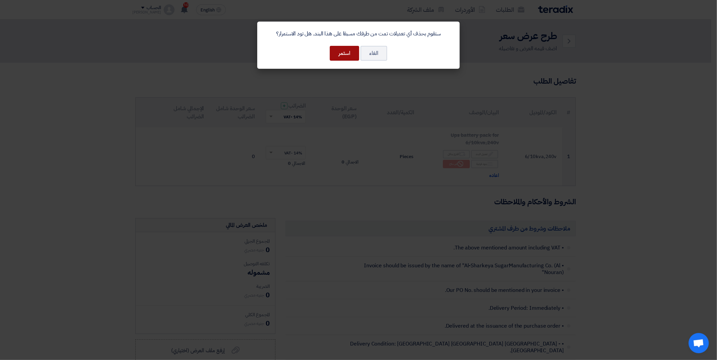
click at [355, 57] on button "استمر" at bounding box center [344, 53] width 29 height 15
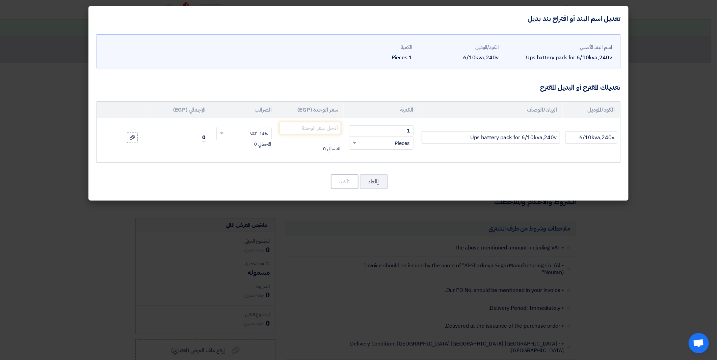
click at [653, 55] on modal-container "تعديل اسم البند أو اقتراح بند بديل اسم البند الأصلي Ups battery pack for 6/10kv…" at bounding box center [358, 180] width 717 height 360
click at [382, 184] on button "إالغاء" at bounding box center [374, 181] width 28 height 15
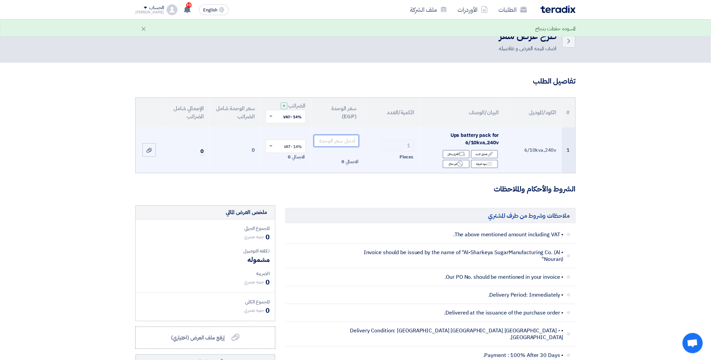
click at [337, 145] on input "number" at bounding box center [337, 141] width 46 height 12
type input "0"
click at [135, 355] on button "Draft تعديل المسوده" at bounding box center [205, 363] width 140 height 16
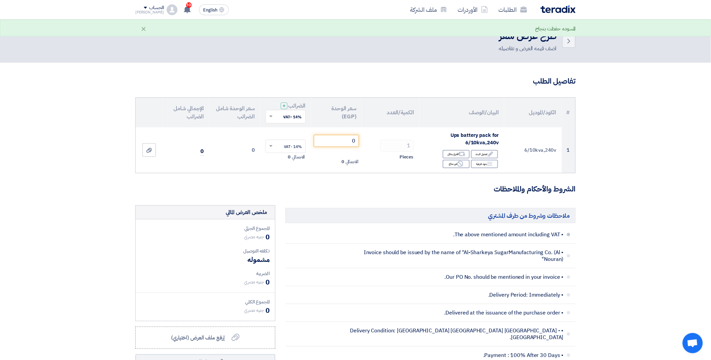
click at [331, 236] on li "• The above mentioned amount including VAT." at bounding box center [430, 235] width 290 height 18
click at [314, 273] on li "• Our PO No. should be mentioned in your invoice." at bounding box center [430, 278] width 290 height 18
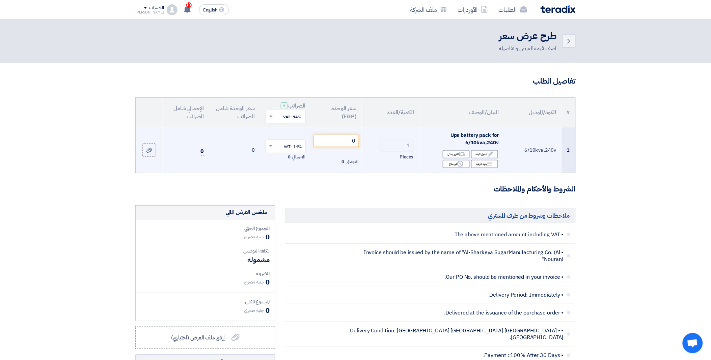
click at [333, 147] on td "0 الاجمالي 0" at bounding box center [336, 151] width 51 height 46
click at [338, 143] on input "0" at bounding box center [337, 141] width 46 height 12
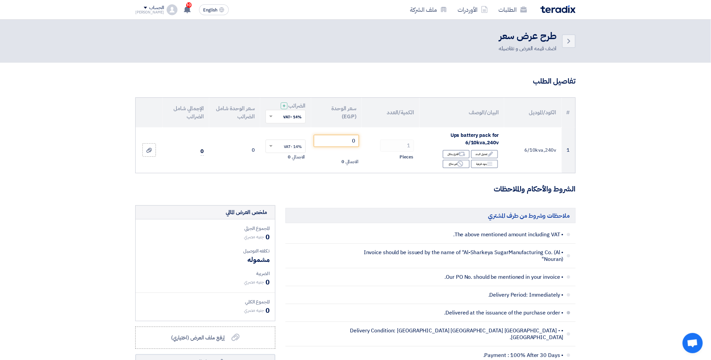
click at [323, 308] on li "• Delivered at the issuance of the purchase order." at bounding box center [430, 313] width 290 height 18
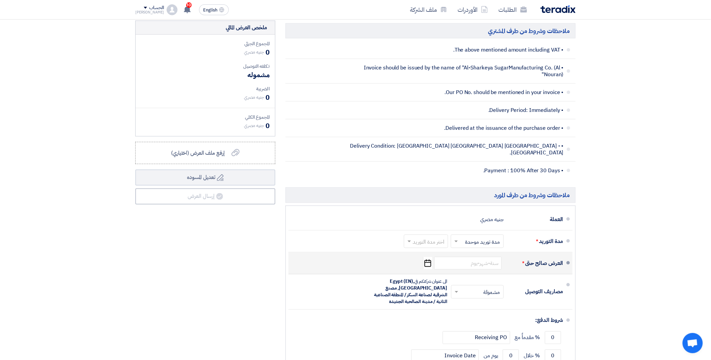
scroll to position [187, 0]
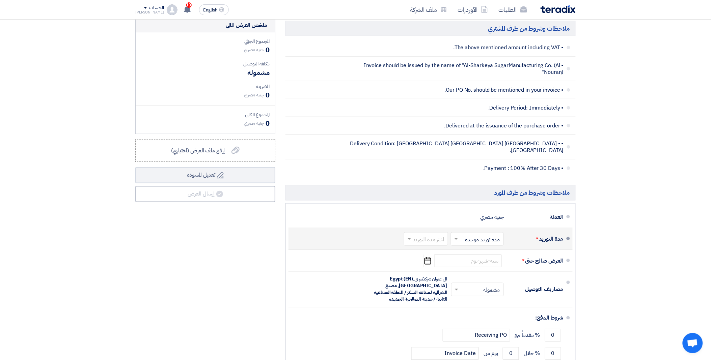
click at [411, 236] on span at bounding box center [408, 239] width 8 height 7
click at [438, 275] on span "1-2 اسبوع" at bounding box center [434, 279] width 23 height 8
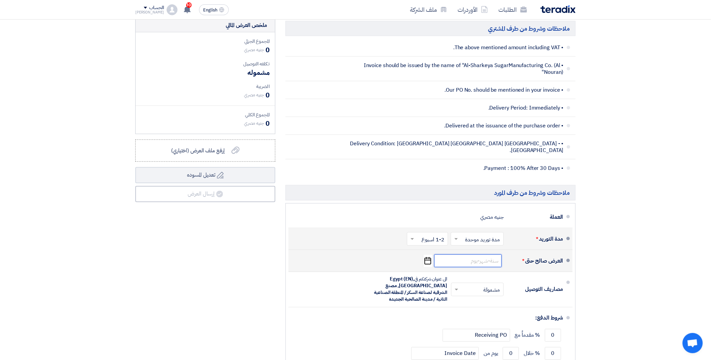
click at [477, 255] on input at bounding box center [467, 261] width 67 height 13
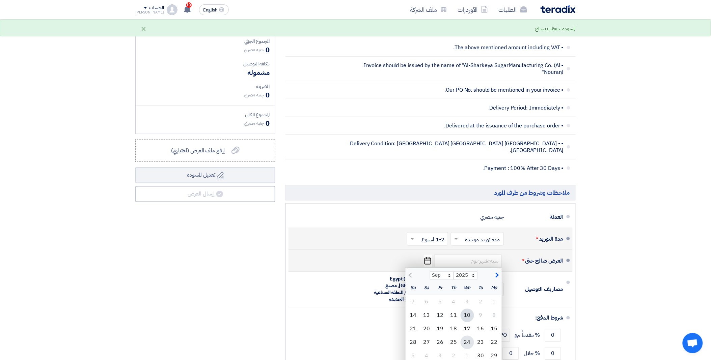
click at [466, 338] on div "24" at bounding box center [467, 342] width 13 height 13
type input "[DATE]"
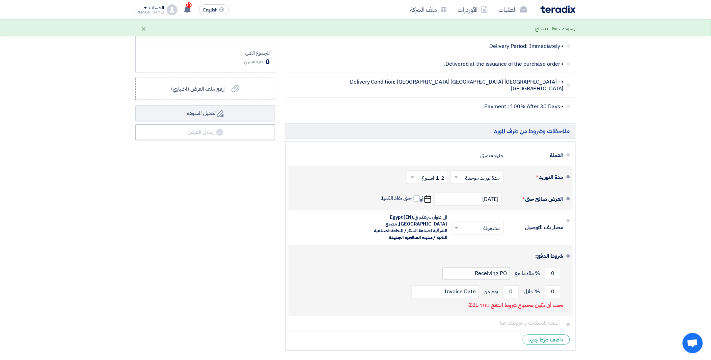
scroll to position [262, 0]
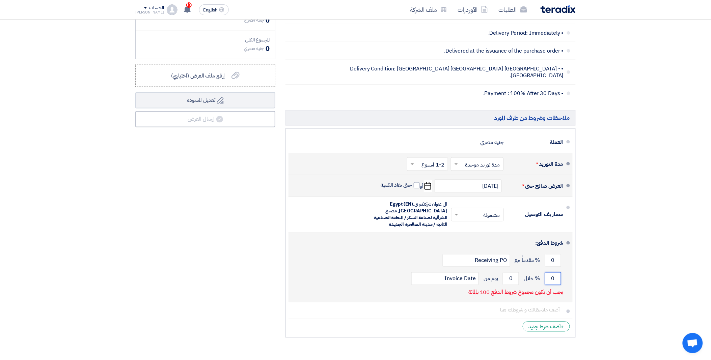
click at [551, 274] on input "0" at bounding box center [553, 279] width 16 height 13
drag, startPoint x: 551, startPoint y: 274, endPoint x: 570, endPoint y: 271, distance: 19.1
click at [570, 271] on li "شروط الدفع: 0 % مقدماً مع Receiving PO 0 % خلال 0 Invoice Date" at bounding box center [430, 268] width 284 height 70
type input "100"
click at [511, 273] on input "0" at bounding box center [511, 279] width 16 height 13
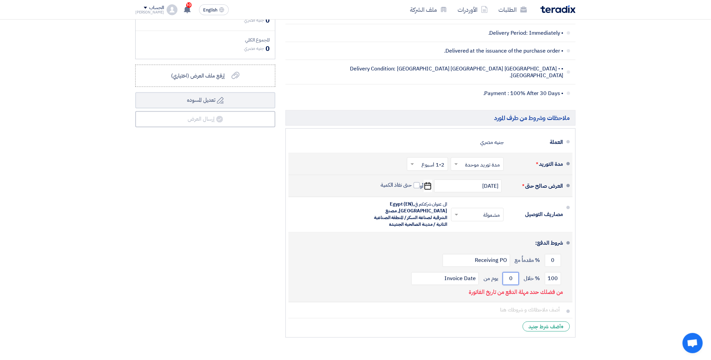
click at [511, 273] on input "0" at bounding box center [511, 279] width 16 height 13
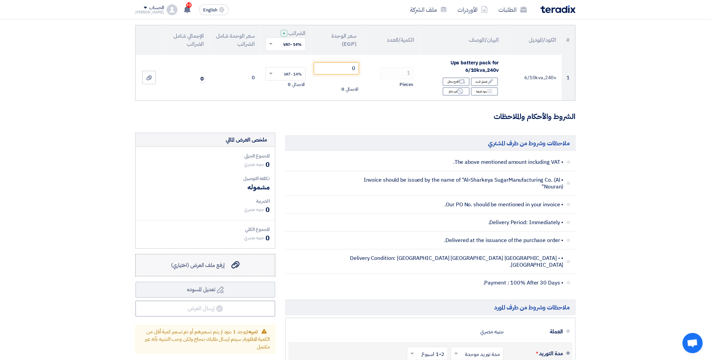
scroll to position [75, 0]
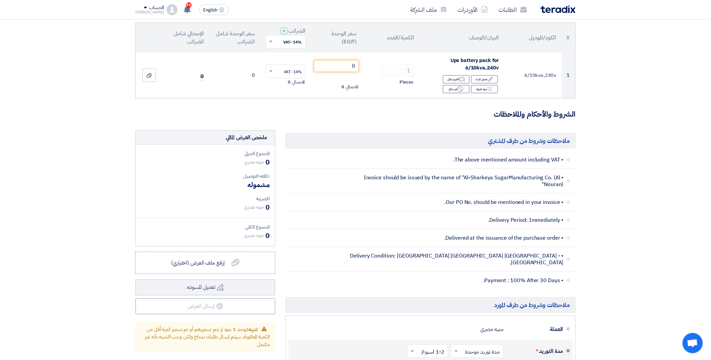
type input "30"
click at [223, 264] on span "إرفع ملف العرض (اختياري)" at bounding box center [198, 263] width 54 height 8
click at [0, 0] on input "إرفع ملف العرض (اختياري) إرفع ملف العرض (اختياري)" at bounding box center [0, 0] width 0 height 0
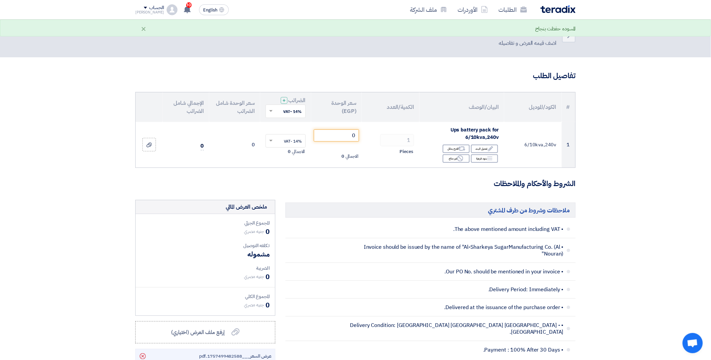
scroll to position [0, 0]
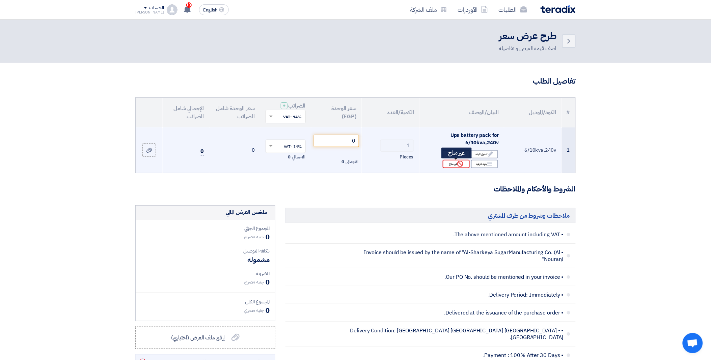
click at [461, 166] on icon "Reject" at bounding box center [460, 164] width 6 height 6
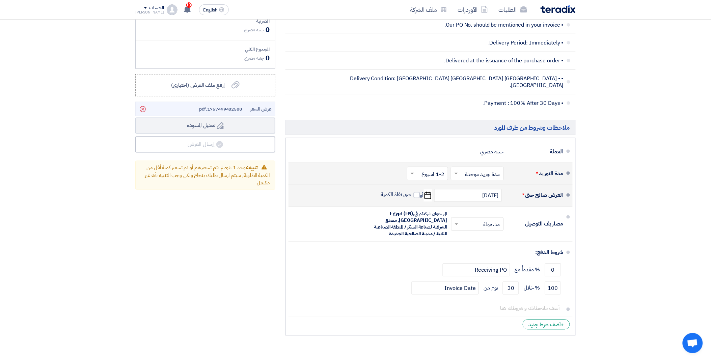
scroll to position [337, 0]
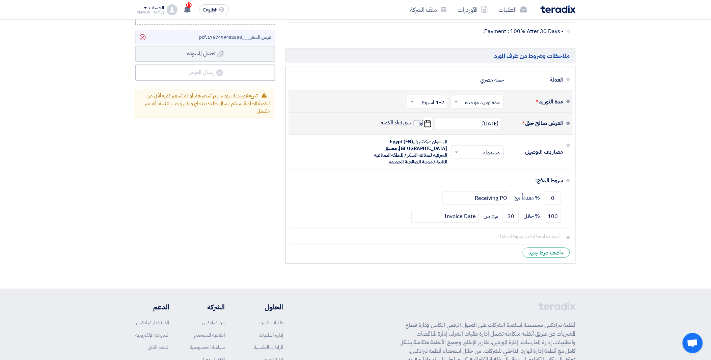
click at [241, 360] on html "الطلبات الأوردرات ملف الشركة English EN 10 تم مشاهدة العرض المقدم للطلب "Bearin…" at bounding box center [355, 53] width 711 height 781
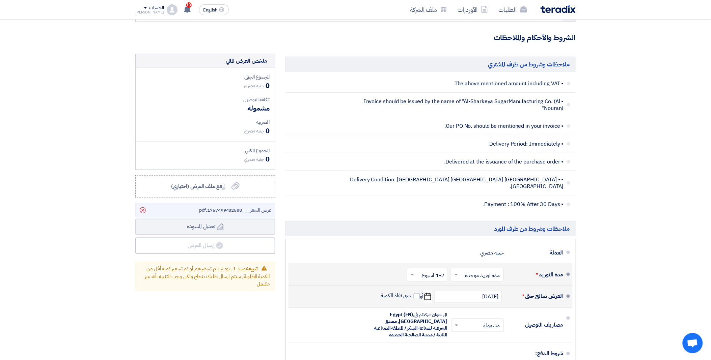
scroll to position [75, 0]
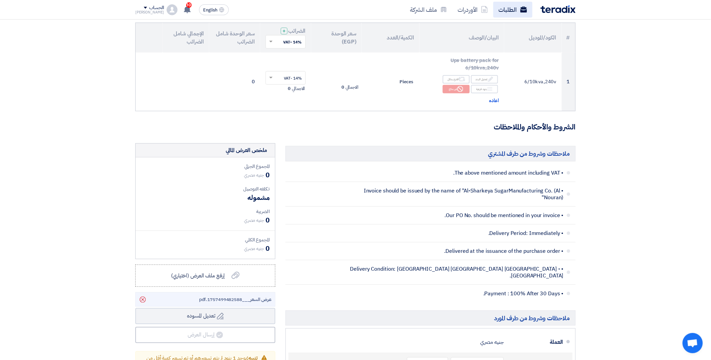
click at [511, 9] on link "الطلبات" at bounding box center [512, 10] width 39 height 16
